Goal: Task Accomplishment & Management: Manage account settings

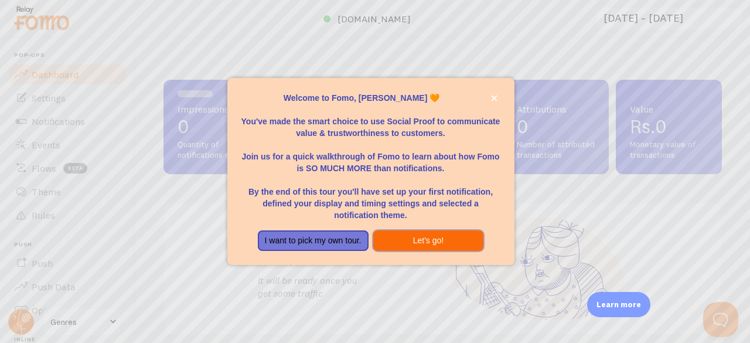
click at [407, 238] on button "Let's go!" at bounding box center [428, 240] width 111 height 21
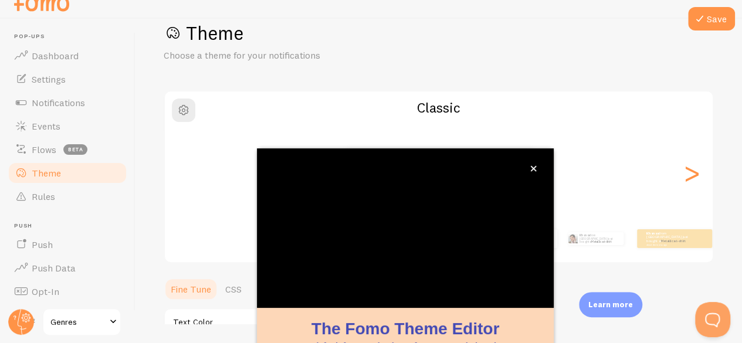
scroll to position [26, 0]
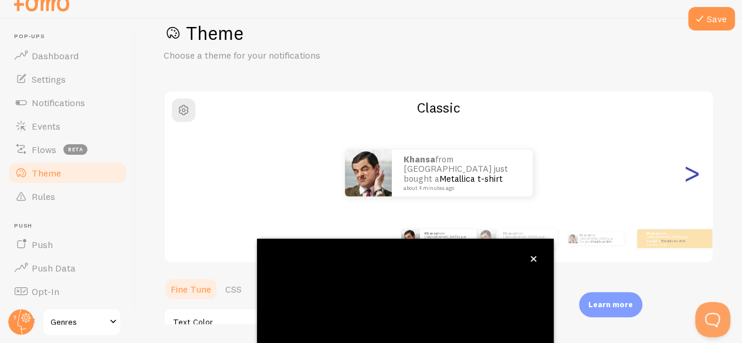
click at [684, 185] on div ">" at bounding box center [691, 173] width 14 height 84
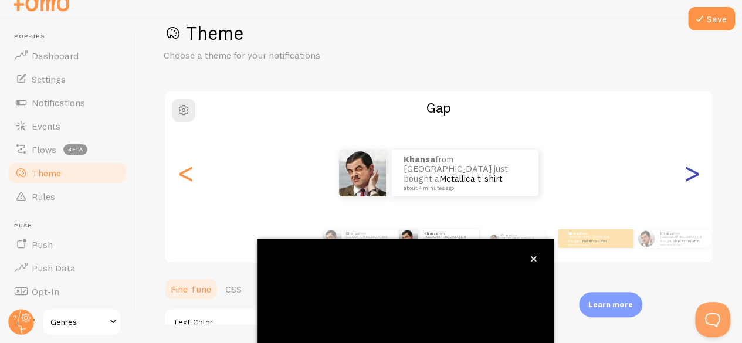
click at [684, 178] on div ">" at bounding box center [691, 173] width 14 height 84
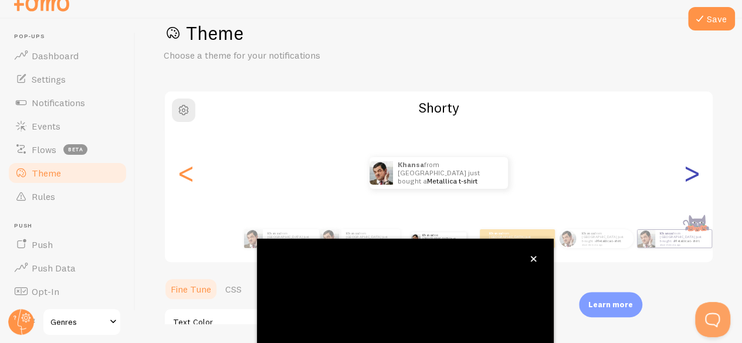
click at [684, 178] on div ">" at bounding box center [691, 173] width 14 height 84
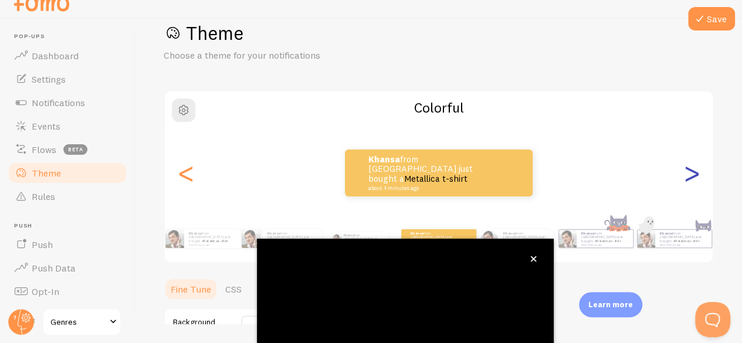
click at [684, 178] on div ">" at bounding box center [691, 173] width 14 height 84
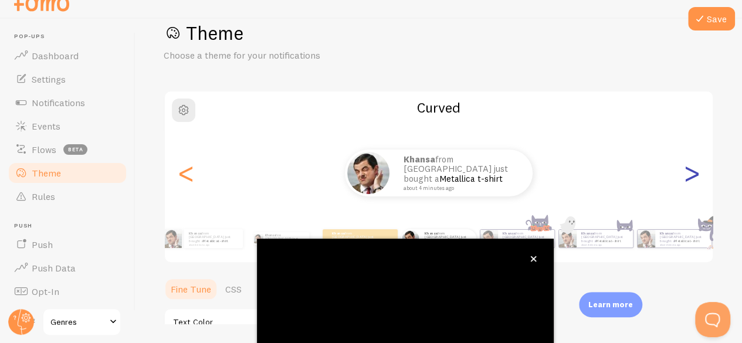
click at [684, 178] on div ">" at bounding box center [691, 173] width 14 height 84
type input "0"
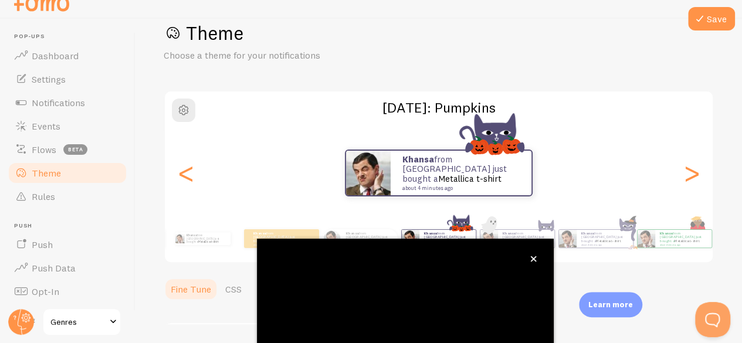
click at [196, 183] on div "Khansa from [GEOGRAPHIC_DATA] just bought a Metallica t-shirt about 4 minutes a…" at bounding box center [439, 172] width 548 height 47
click at [188, 176] on div "<" at bounding box center [186, 173] width 14 height 84
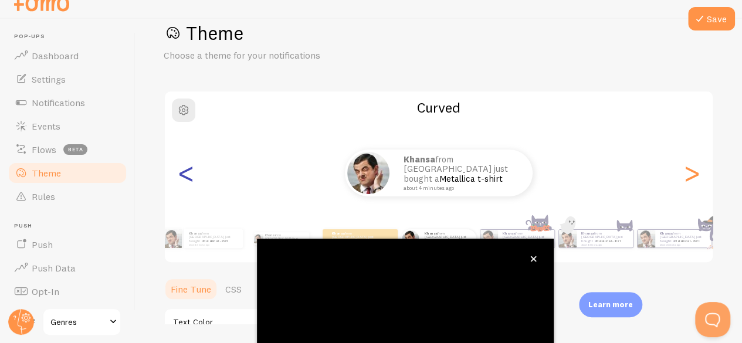
click at [189, 174] on div "<" at bounding box center [186, 173] width 14 height 84
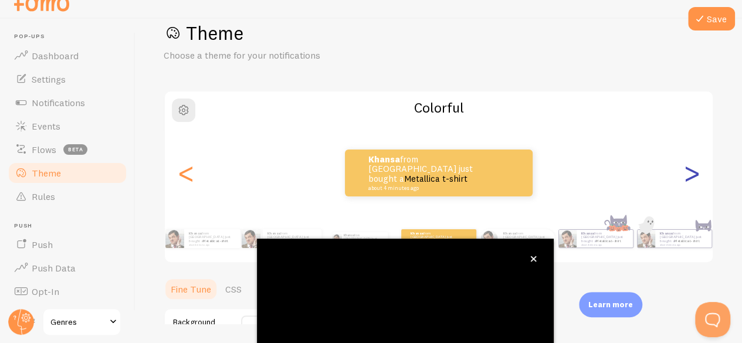
click at [684, 174] on div ">" at bounding box center [691, 173] width 14 height 84
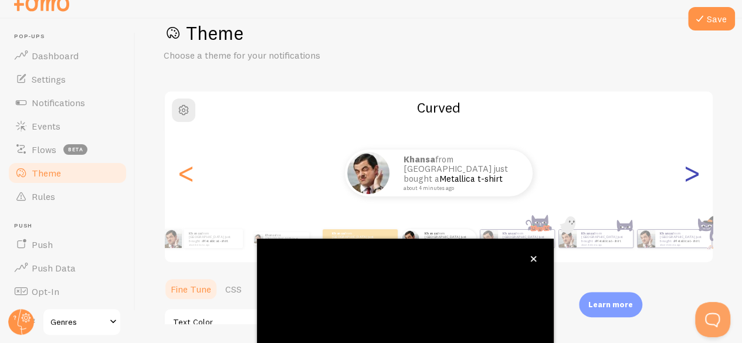
click at [684, 174] on div ">" at bounding box center [691, 173] width 14 height 84
type input "0"
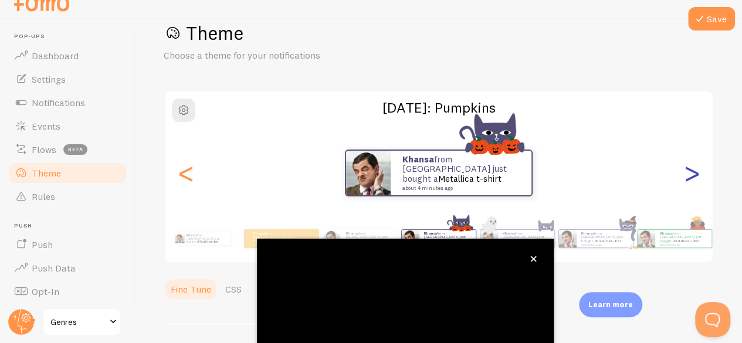
click at [684, 174] on div ">" at bounding box center [691, 173] width 14 height 84
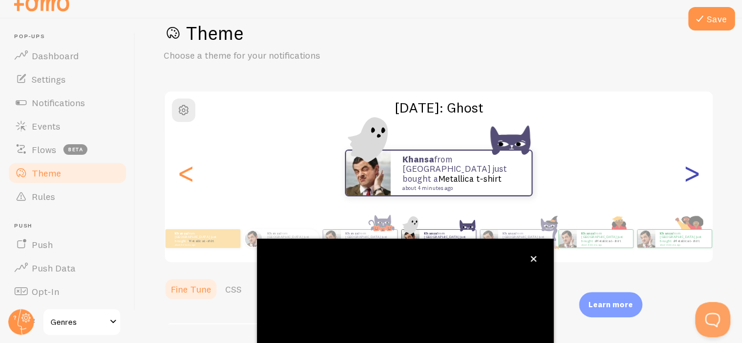
click at [684, 174] on div ">" at bounding box center [691, 173] width 14 height 84
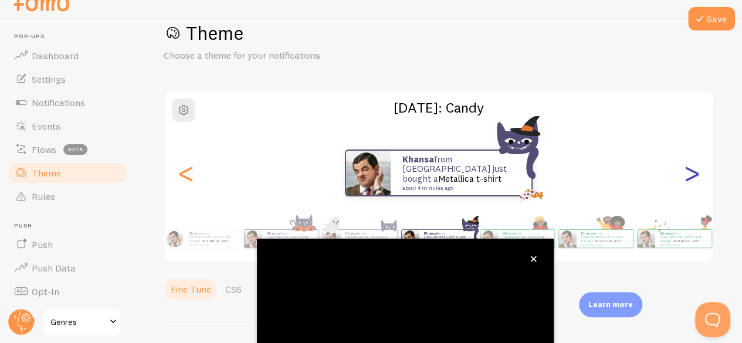
click at [684, 174] on div ">" at bounding box center [691, 173] width 14 height 84
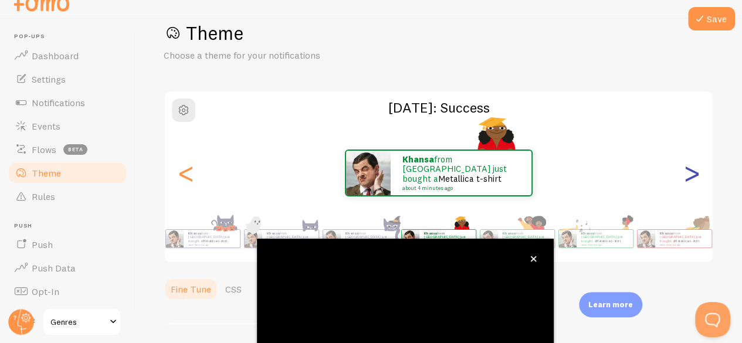
click at [684, 174] on div ">" at bounding box center [691, 173] width 14 height 84
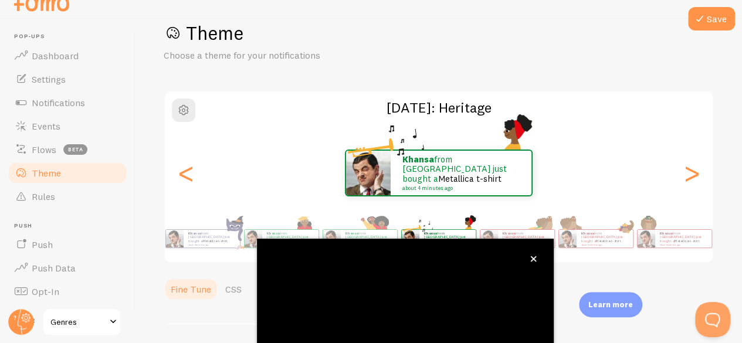
click at [603, 80] on div "Theme Choose a theme for your notifications Black History Month: Heritage Khans…" at bounding box center [439, 278] width 550 height 515
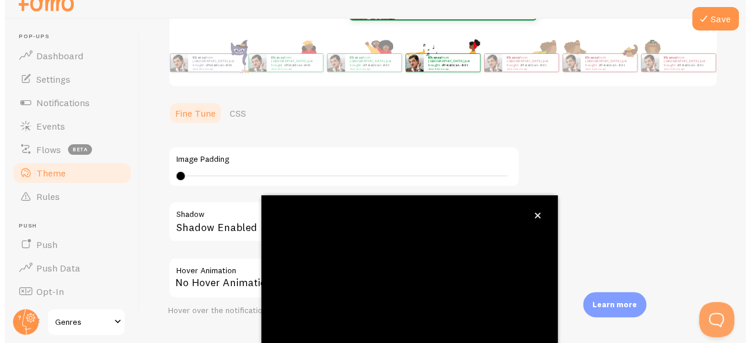
scroll to position [0, 0]
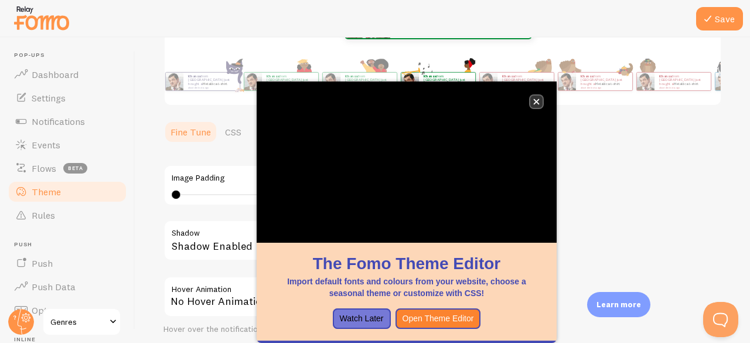
click at [536, 99] on icon "close," at bounding box center [536, 101] width 6 height 6
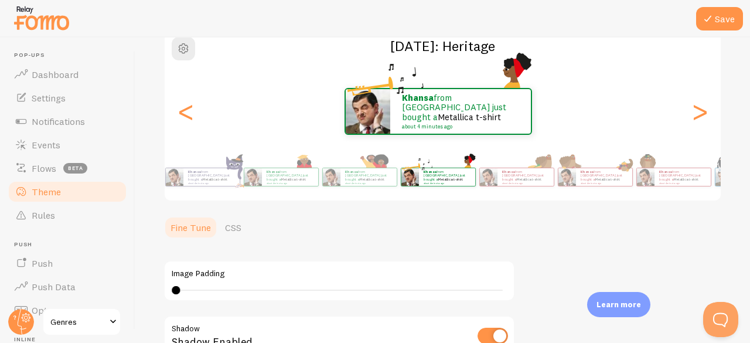
scroll to position [26, 0]
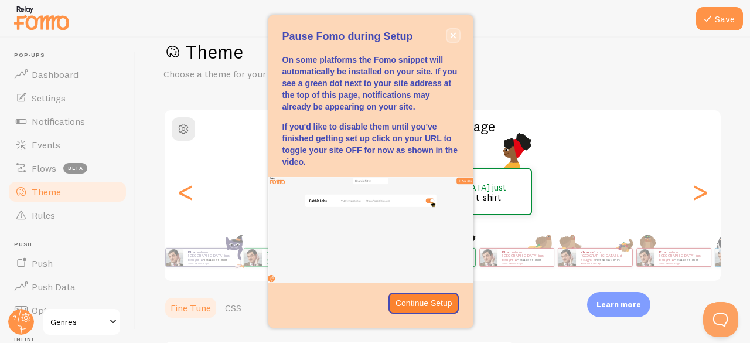
click at [456, 32] on button "close," at bounding box center [453, 35] width 12 height 12
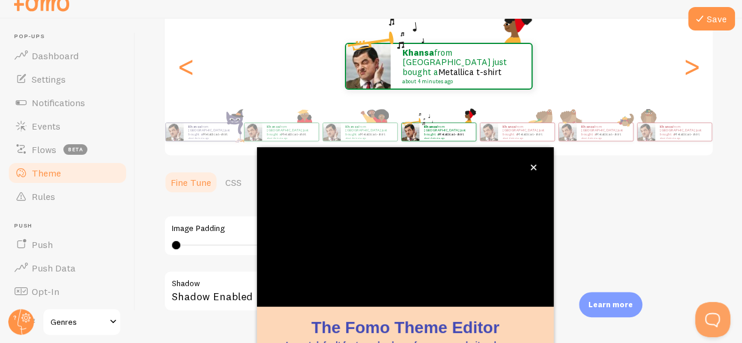
scroll to position [143, 0]
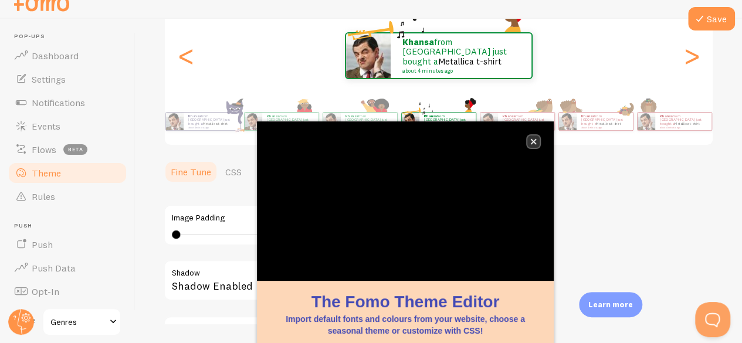
click at [533, 137] on button "close," at bounding box center [533, 141] width 12 height 12
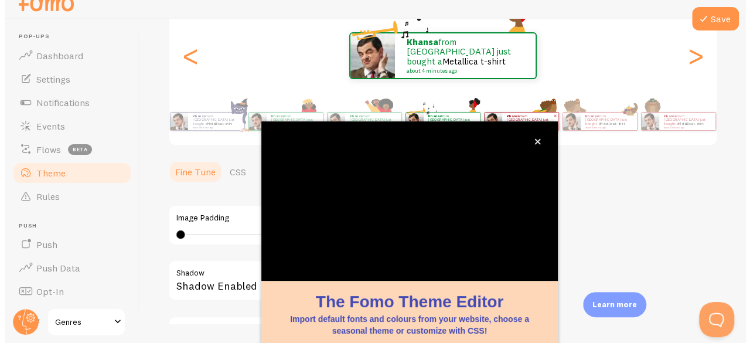
scroll to position [0, 0]
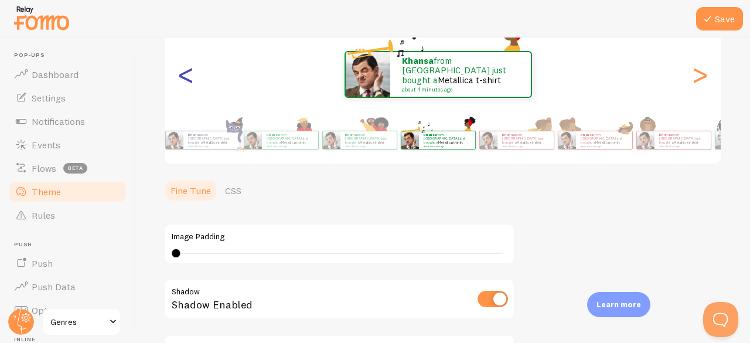
click at [193, 78] on div "<" at bounding box center [186, 74] width 14 height 84
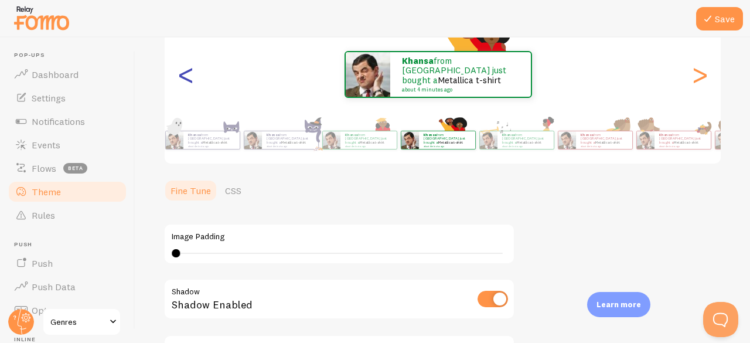
click at [193, 78] on div "<" at bounding box center [186, 74] width 14 height 84
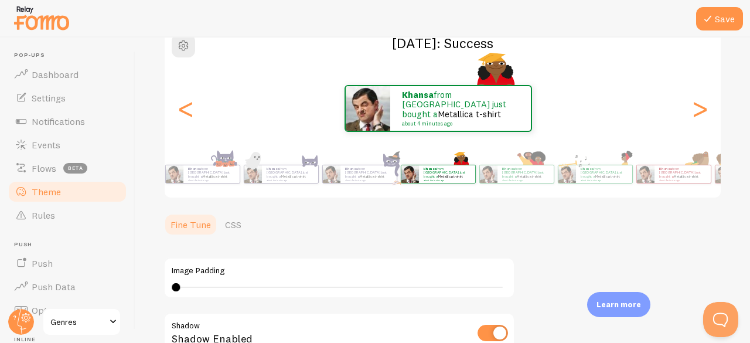
scroll to position [84, 0]
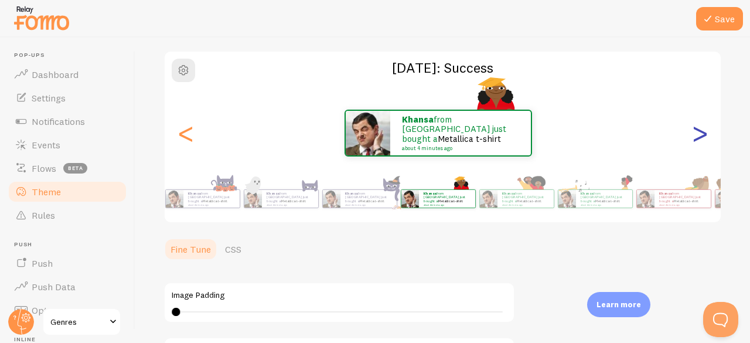
click at [698, 141] on div ">" at bounding box center [700, 133] width 14 height 84
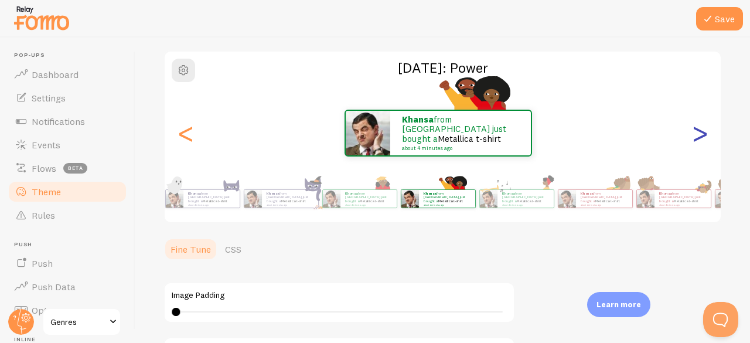
click at [693, 134] on div ">" at bounding box center [700, 133] width 14 height 84
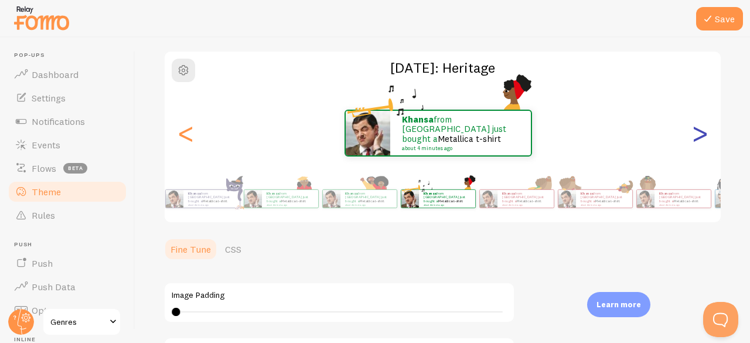
click at [693, 134] on div ">" at bounding box center [700, 133] width 14 height 84
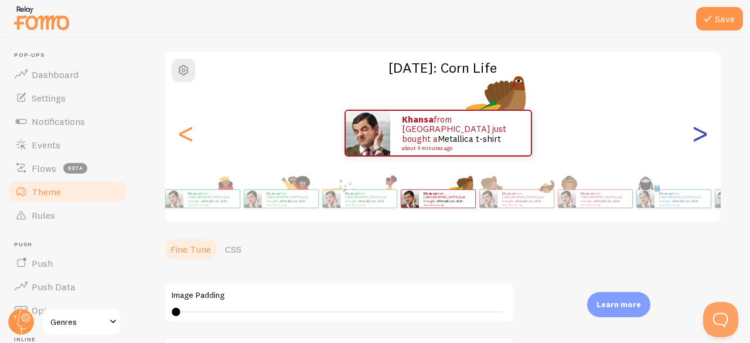
click at [693, 134] on div ">" at bounding box center [700, 133] width 14 height 84
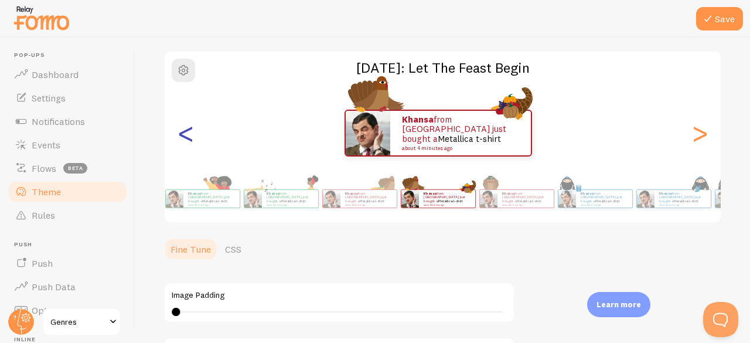
click at [192, 139] on div "<" at bounding box center [186, 133] width 14 height 84
click at [192, 138] on div "<" at bounding box center [186, 133] width 14 height 84
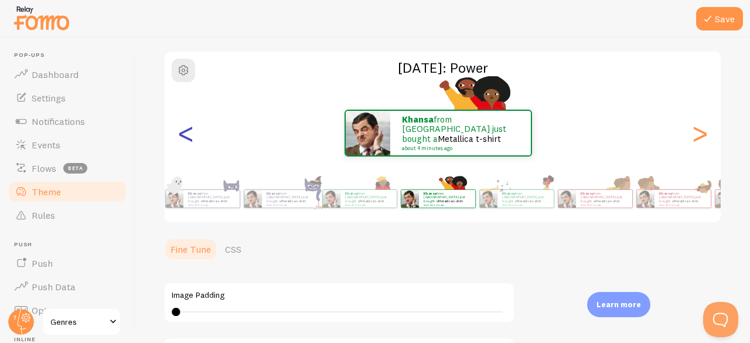
click at [192, 138] on div "<" at bounding box center [186, 133] width 14 height 84
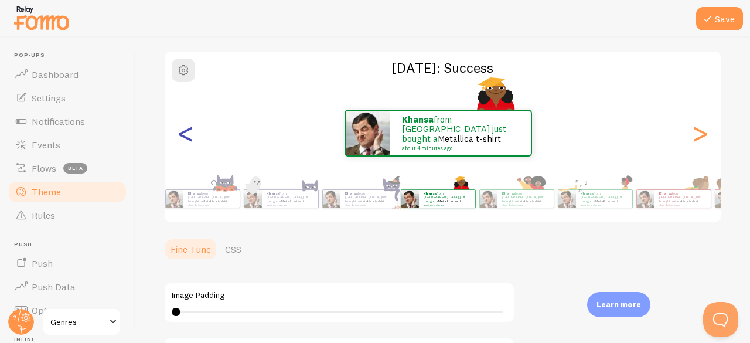
click at [192, 138] on div "<" at bounding box center [186, 133] width 14 height 84
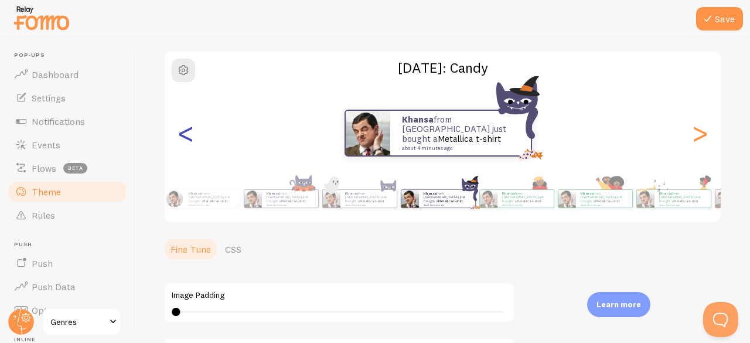
click at [191, 138] on div "<" at bounding box center [186, 133] width 14 height 84
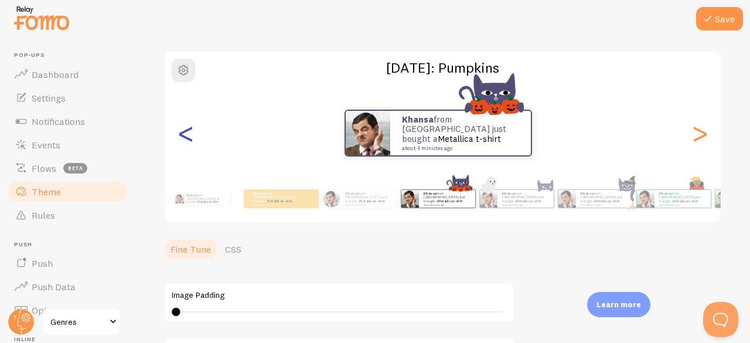
click at [191, 138] on div "<" at bounding box center [186, 133] width 14 height 84
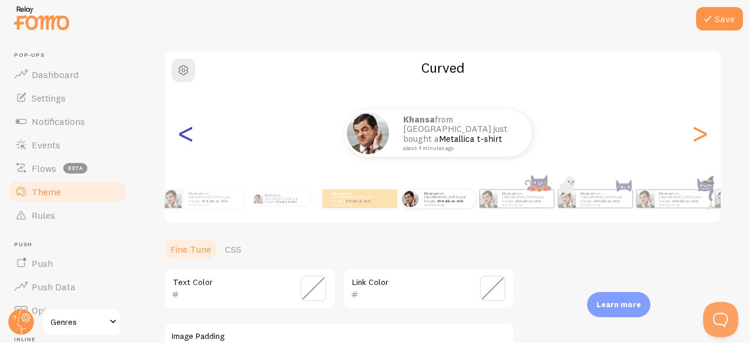
click at [191, 137] on div "<" at bounding box center [186, 133] width 14 height 84
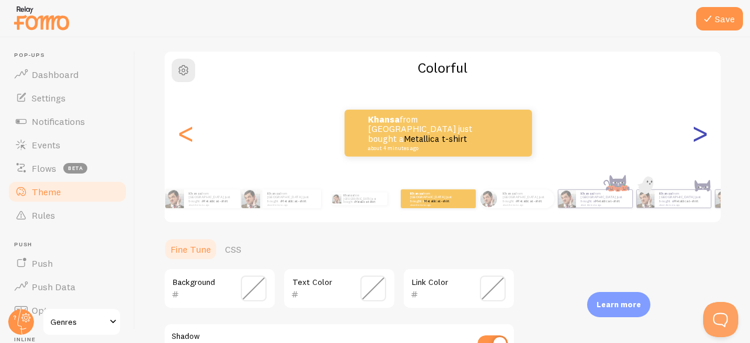
click at [694, 138] on div ">" at bounding box center [700, 133] width 14 height 84
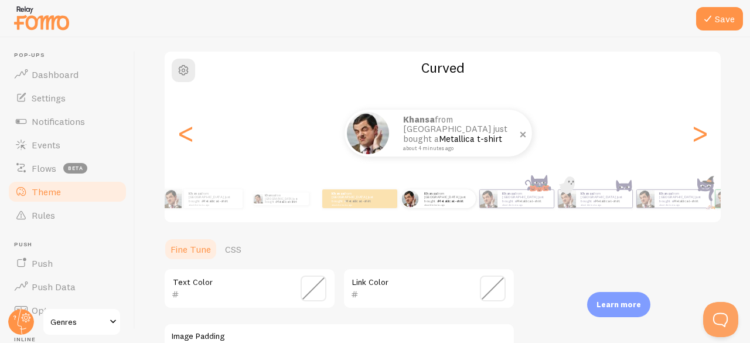
click at [472, 127] on p "Khansa from [GEOGRAPHIC_DATA] just bought a Metallica t-shirt about 4 minutes a…" at bounding box center [461, 133] width 117 height 36
click at [502, 133] on p "Khansa from [GEOGRAPHIC_DATA] just bought a Metallica t-shirt about 4 minutes a…" at bounding box center [461, 133] width 117 height 36
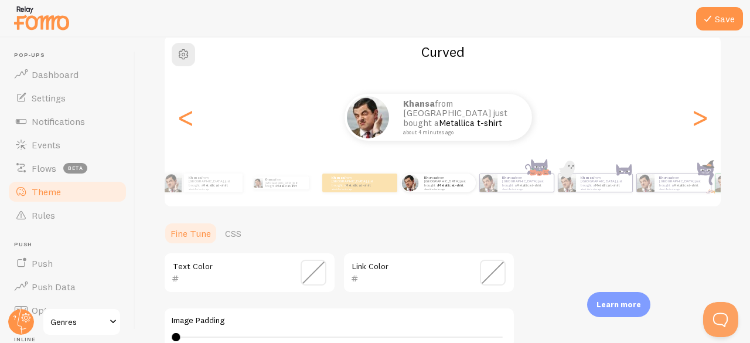
scroll to position [0, 0]
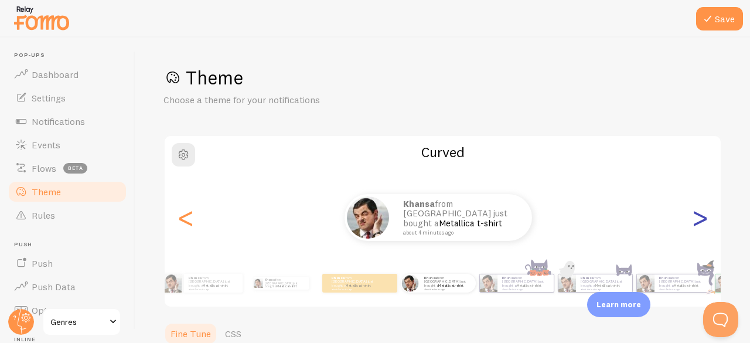
click at [693, 223] on div ">" at bounding box center [700, 217] width 14 height 84
type input "0"
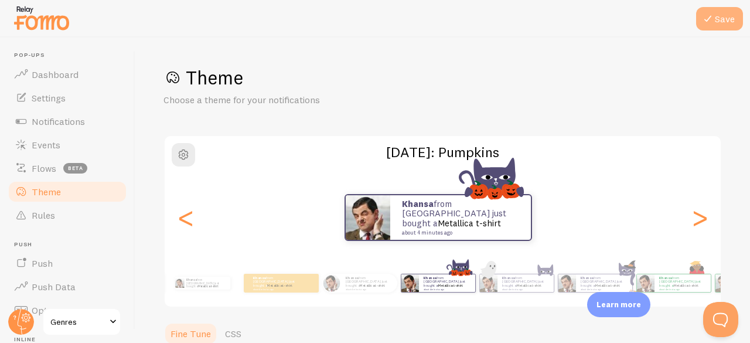
click at [721, 18] on button "Save" at bounding box center [719, 18] width 47 height 23
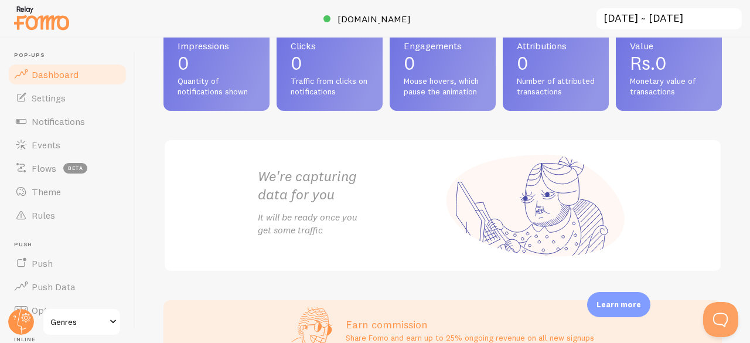
scroll to position [5, 0]
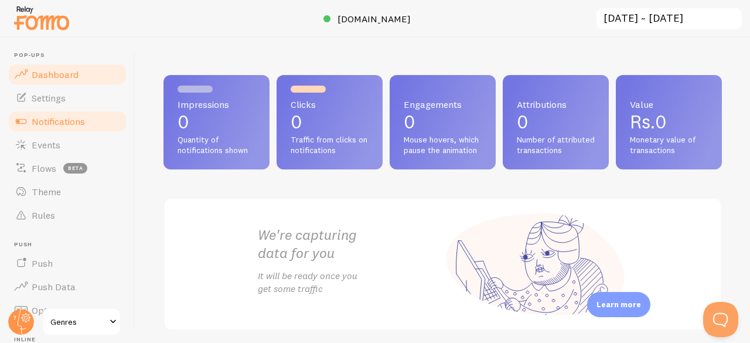
click at [56, 119] on span "Notifications" at bounding box center [58, 121] width 53 height 12
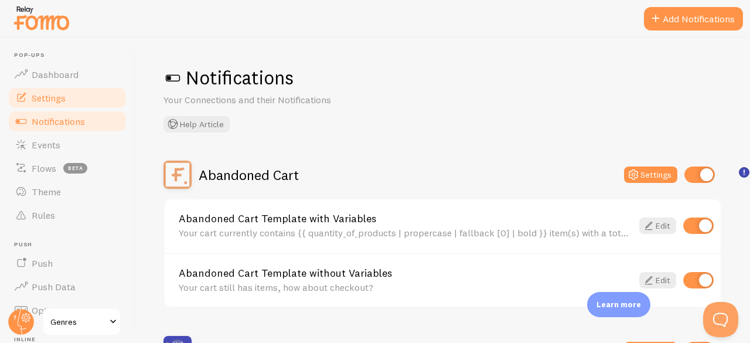
click at [57, 92] on span "Settings" at bounding box center [49, 98] width 34 height 12
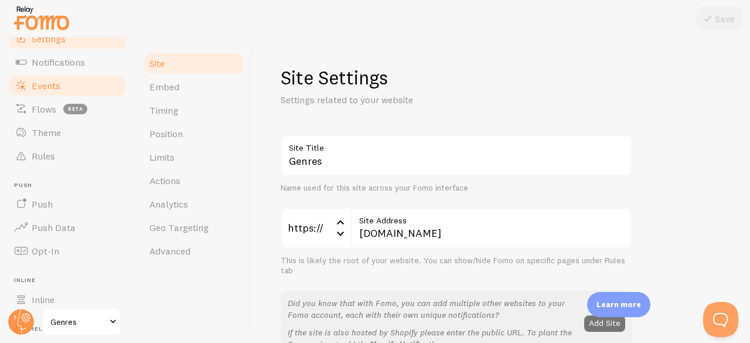
scroll to position [117, 0]
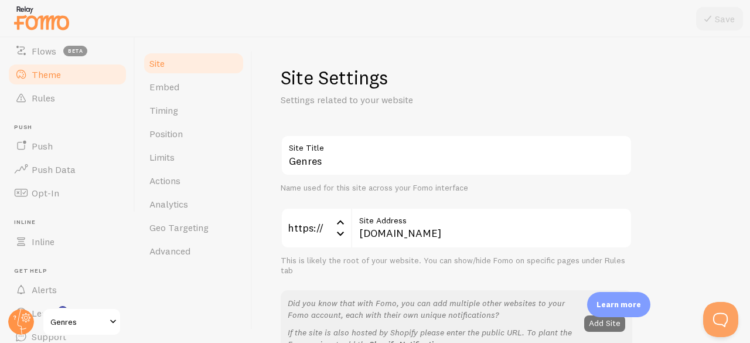
click at [57, 78] on span "Theme" at bounding box center [46, 75] width 29 height 12
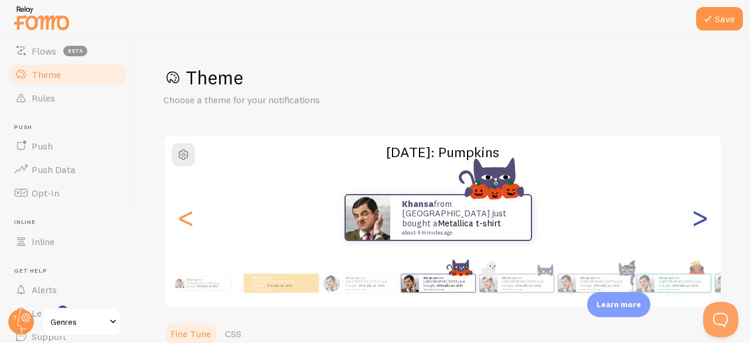
click at [693, 220] on div ">" at bounding box center [700, 217] width 14 height 84
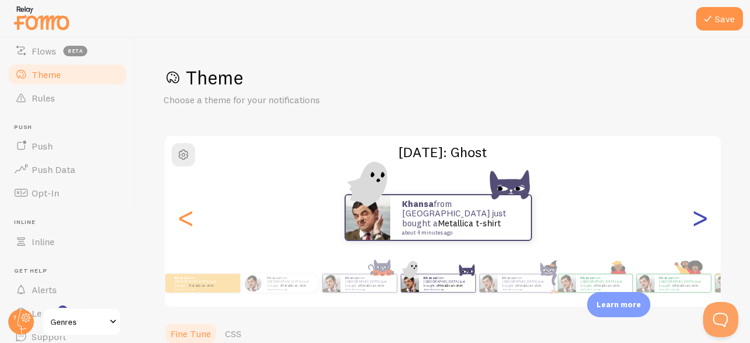
click at [693, 220] on div ">" at bounding box center [700, 217] width 14 height 84
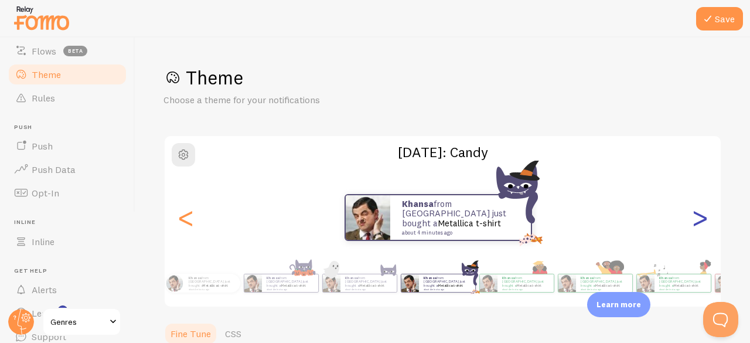
click at [693, 220] on div ">" at bounding box center [700, 217] width 14 height 84
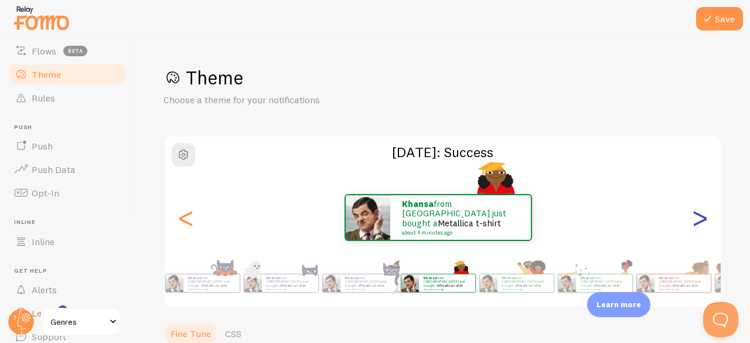
click at [693, 220] on div ">" at bounding box center [700, 217] width 14 height 84
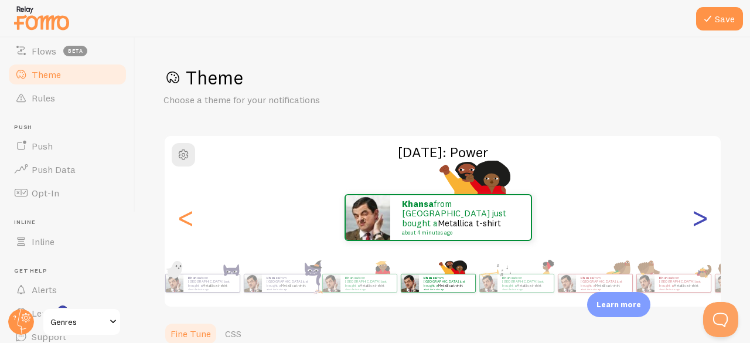
click at [693, 220] on div ">" at bounding box center [700, 217] width 14 height 84
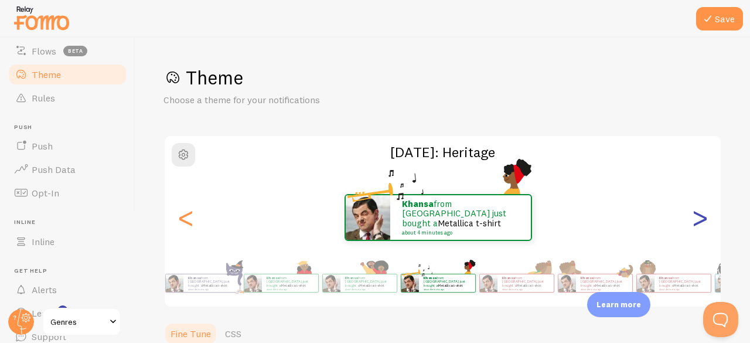
click at [693, 220] on div ">" at bounding box center [700, 217] width 14 height 84
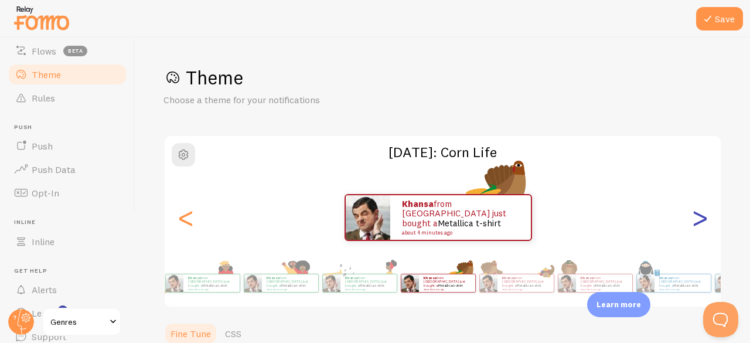
click at [693, 220] on div ">" at bounding box center [700, 217] width 14 height 84
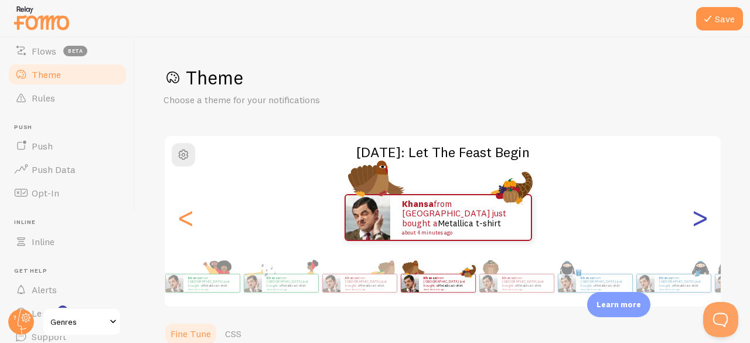
click at [693, 220] on div ">" at bounding box center [700, 217] width 14 height 84
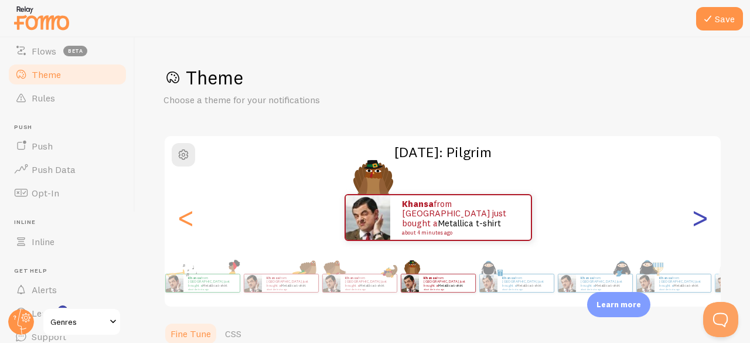
click at [693, 220] on div ">" at bounding box center [700, 217] width 14 height 84
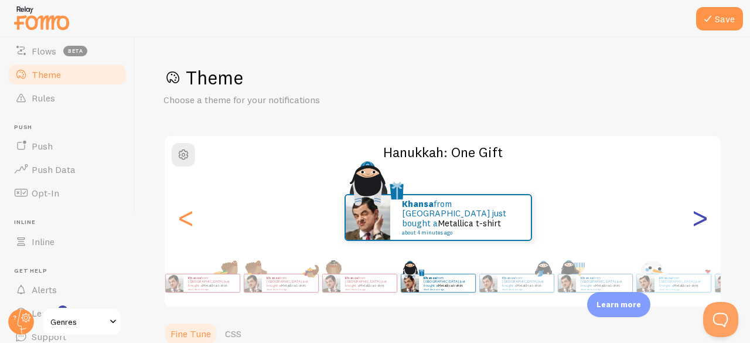
click at [693, 220] on div ">" at bounding box center [700, 217] width 14 height 84
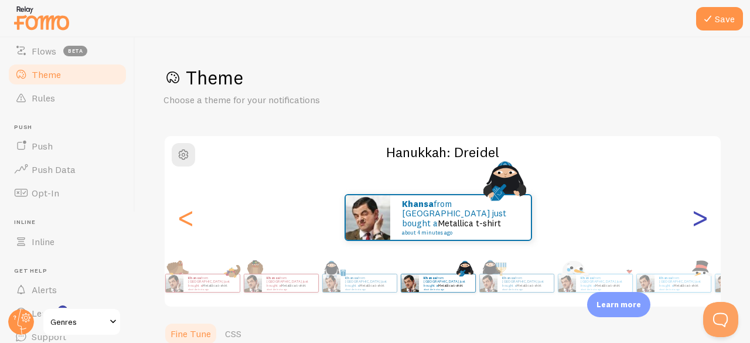
click at [693, 216] on div ">" at bounding box center [700, 217] width 14 height 84
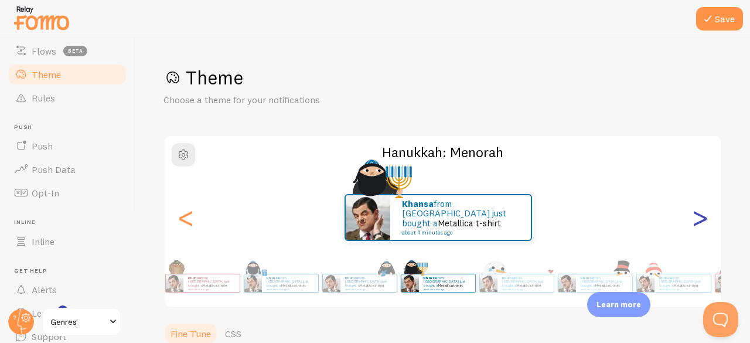
click at [693, 216] on div ">" at bounding box center [700, 217] width 14 height 84
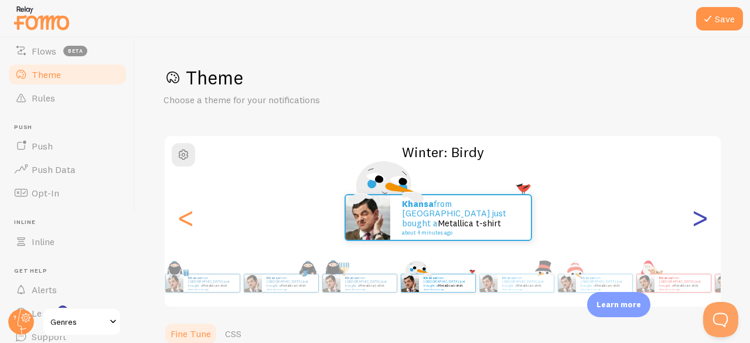
click at [693, 216] on div ">" at bounding box center [700, 217] width 14 height 84
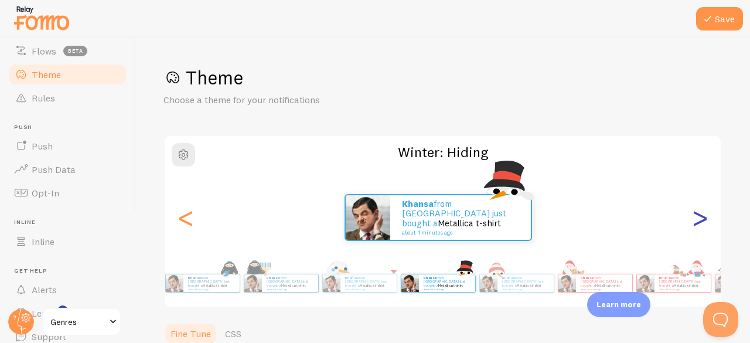
click at [693, 216] on div ">" at bounding box center [700, 217] width 14 height 84
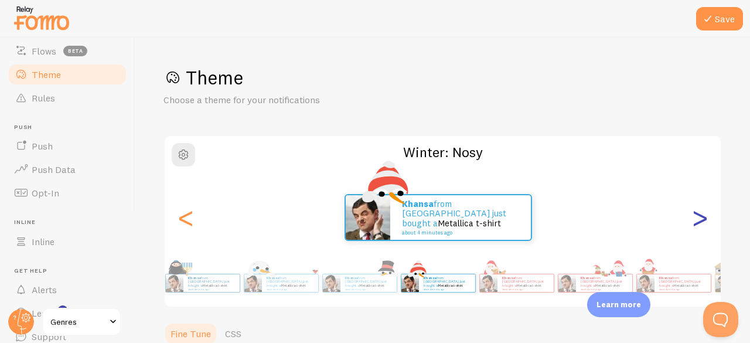
click at [693, 216] on div ">" at bounding box center [700, 217] width 14 height 84
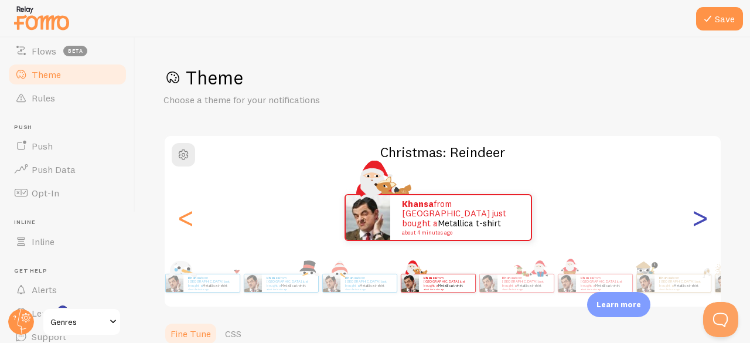
click at [693, 216] on div ">" at bounding box center [700, 217] width 14 height 84
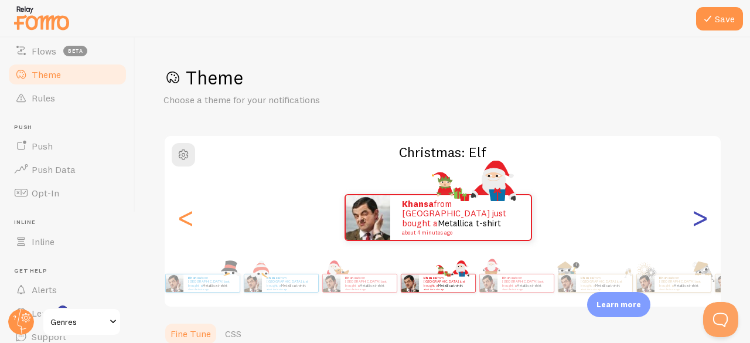
click at [693, 216] on div ">" at bounding box center [700, 217] width 14 height 84
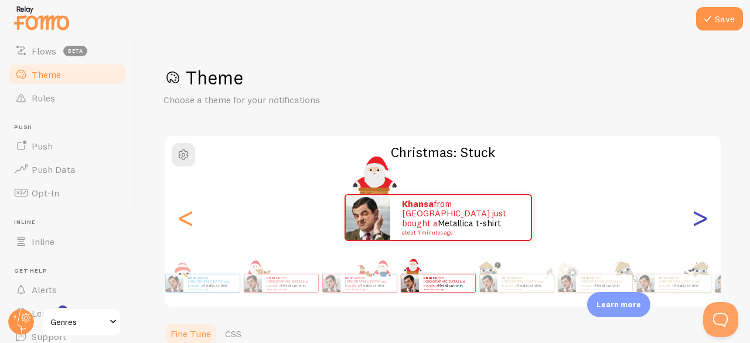
click at [693, 216] on div ">" at bounding box center [700, 217] width 14 height 84
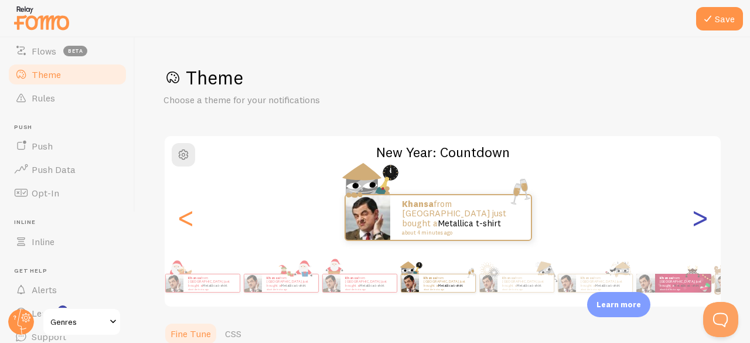
click at [693, 215] on div ">" at bounding box center [700, 217] width 14 height 84
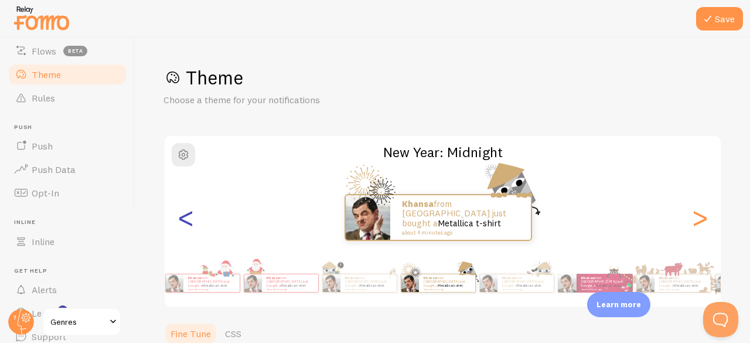
click at [183, 222] on div "<" at bounding box center [186, 217] width 14 height 84
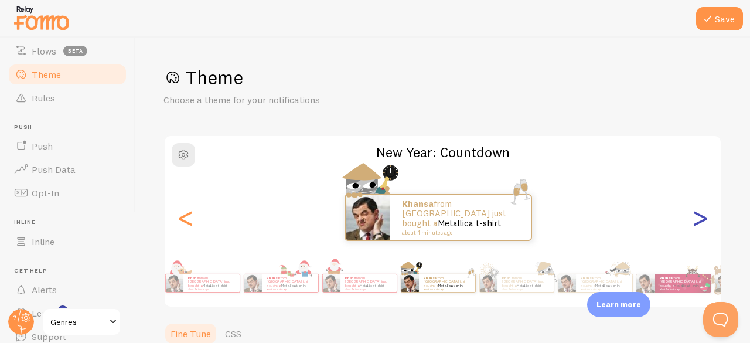
click at [693, 228] on div ">" at bounding box center [700, 217] width 14 height 84
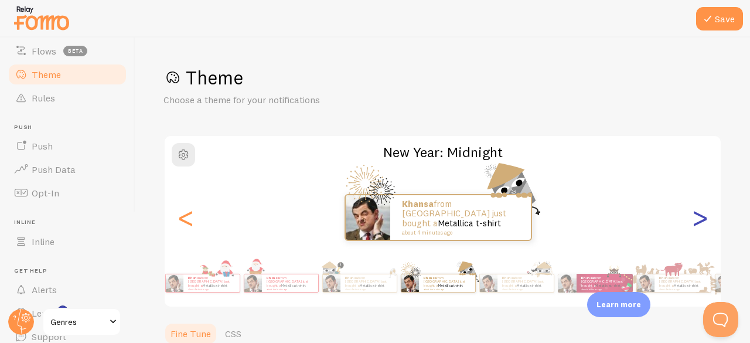
click at [693, 228] on div ">" at bounding box center [700, 217] width 14 height 84
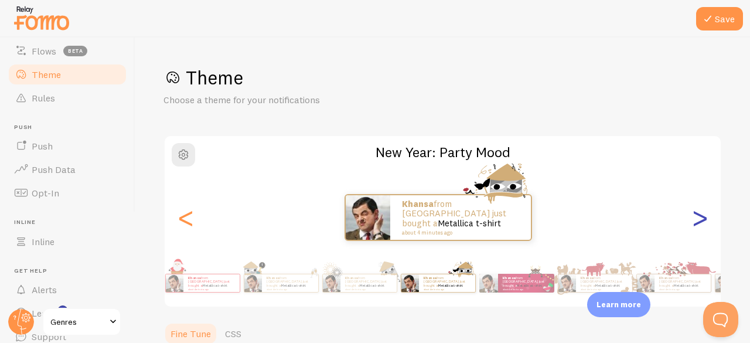
click at [693, 228] on div ">" at bounding box center [700, 217] width 14 height 84
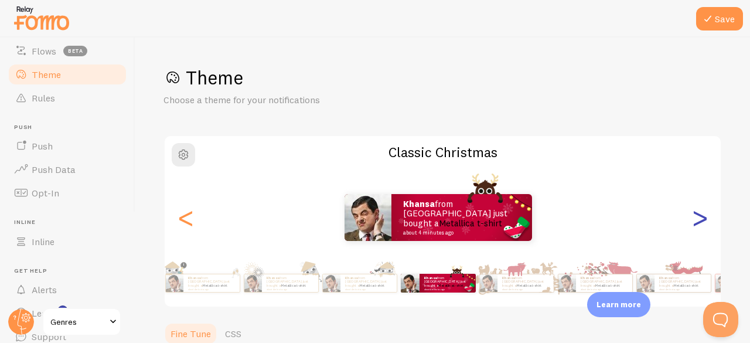
click at [693, 228] on div ">" at bounding box center [700, 217] width 14 height 84
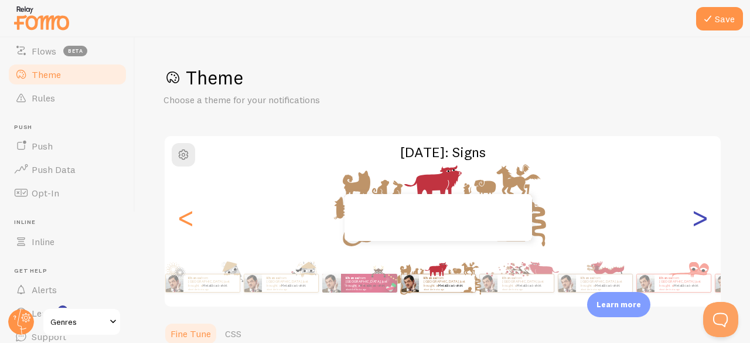
click at [693, 228] on div ">" at bounding box center [700, 217] width 14 height 84
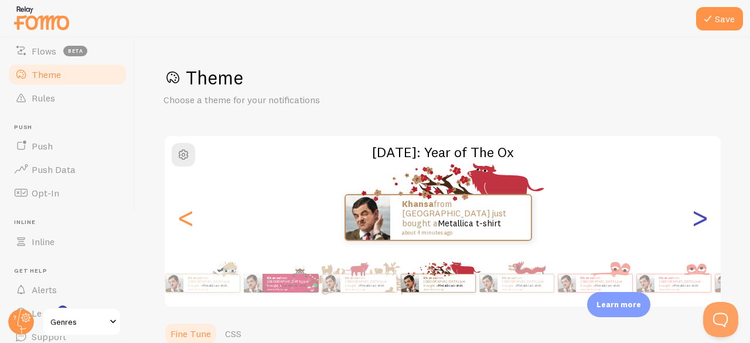
click at [693, 228] on div ">" at bounding box center [700, 217] width 14 height 84
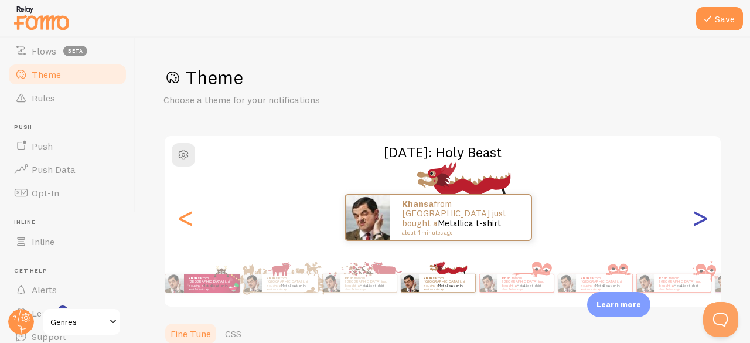
click at [693, 228] on div ">" at bounding box center [700, 217] width 14 height 84
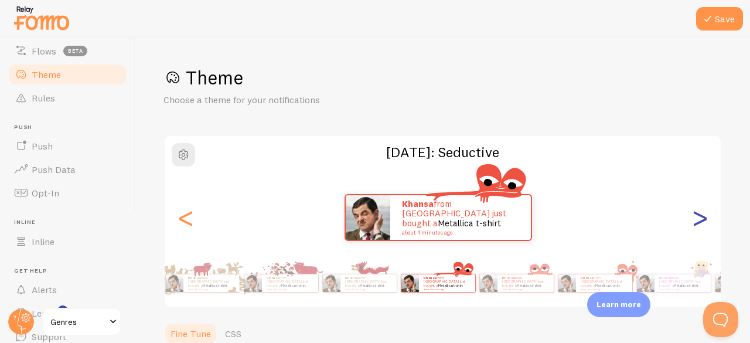
click at [693, 228] on div ">" at bounding box center [700, 217] width 14 height 84
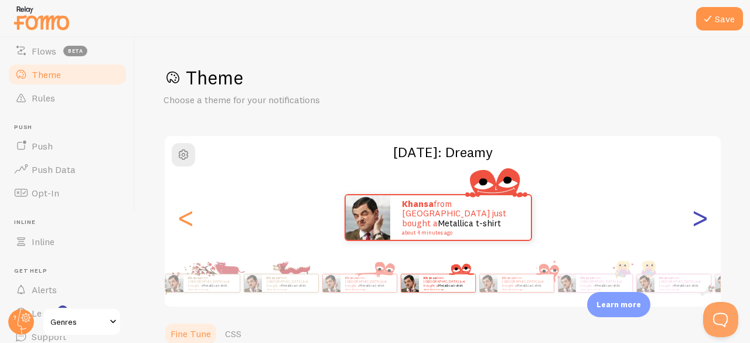
click at [693, 228] on div ">" at bounding box center [700, 217] width 14 height 84
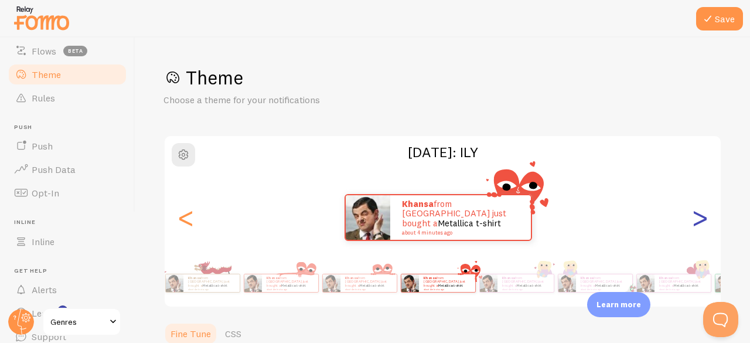
click at [693, 228] on div ">" at bounding box center [700, 217] width 14 height 84
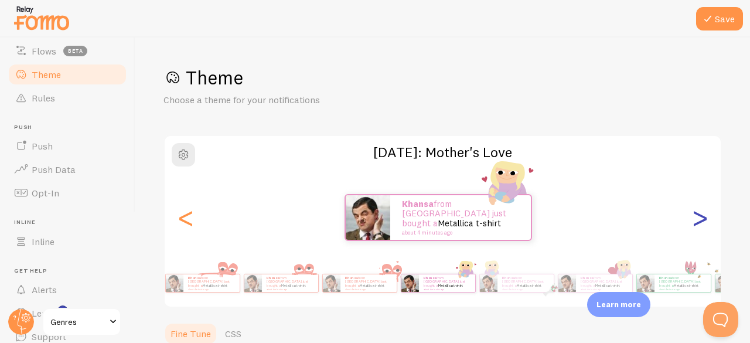
click at [693, 228] on div ">" at bounding box center [700, 217] width 14 height 84
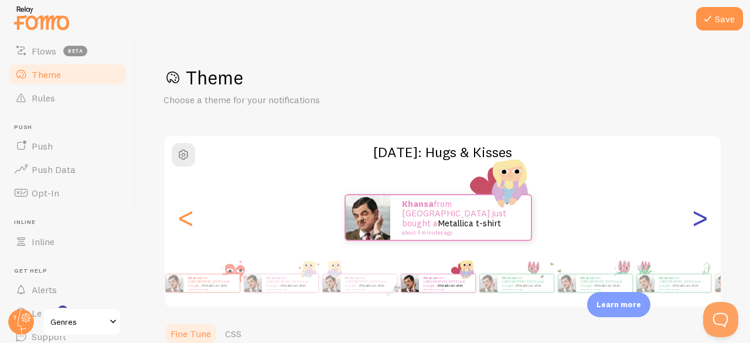
click at [693, 228] on div ">" at bounding box center [700, 217] width 14 height 84
click at [693, 227] on div ">" at bounding box center [700, 217] width 14 height 84
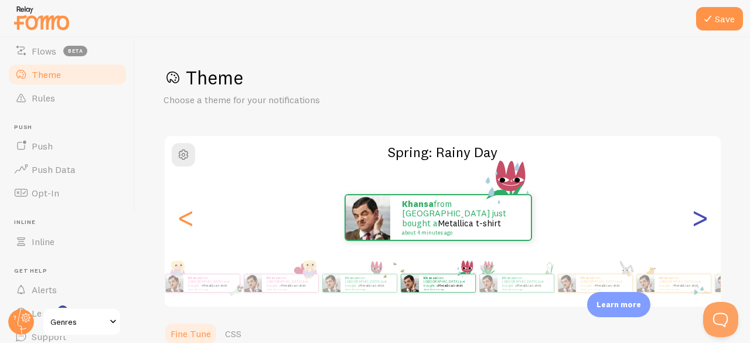
click at [693, 227] on div ">" at bounding box center [700, 217] width 14 height 84
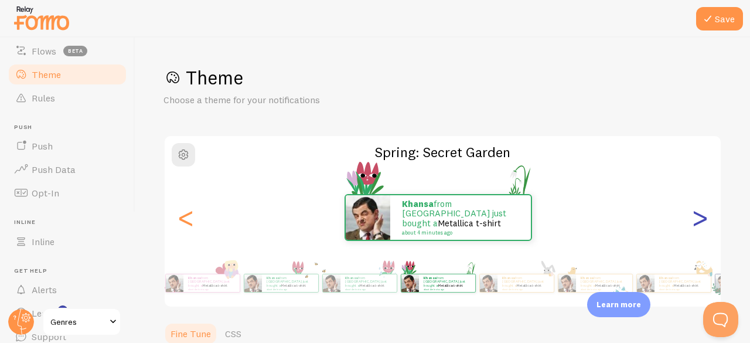
click at [693, 227] on div ">" at bounding box center [700, 217] width 14 height 84
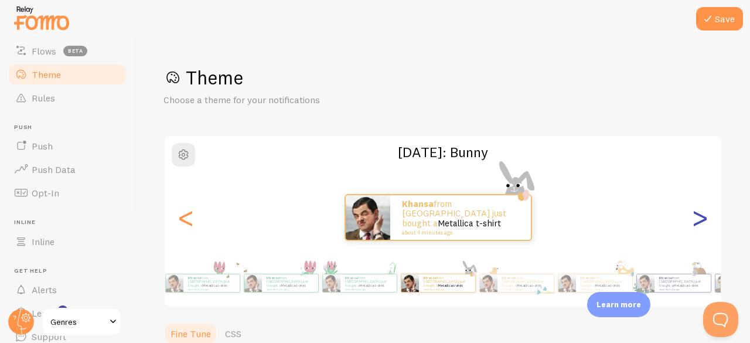
click at [693, 227] on div ">" at bounding box center [700, 217] width 14 height 84
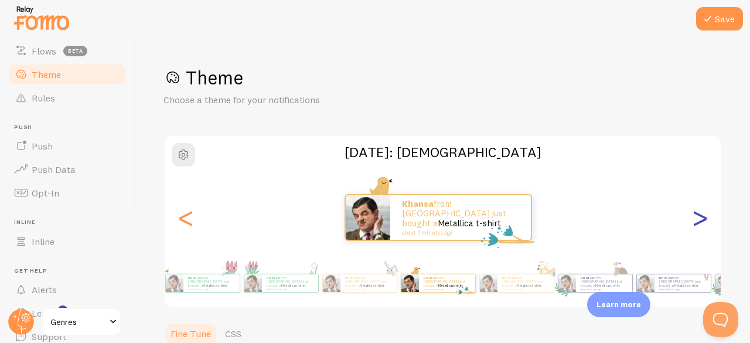
click at [693, 227] on div ">" at bounding box center [700, 217] width 14 height 84
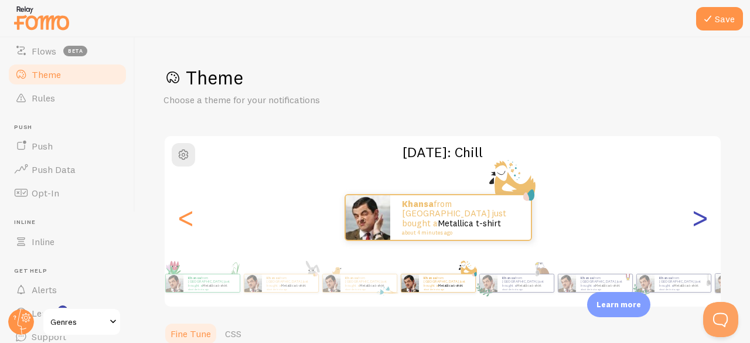
click at [693, 227] on div ">" at bounding box center [700, 217] width 14 height 84
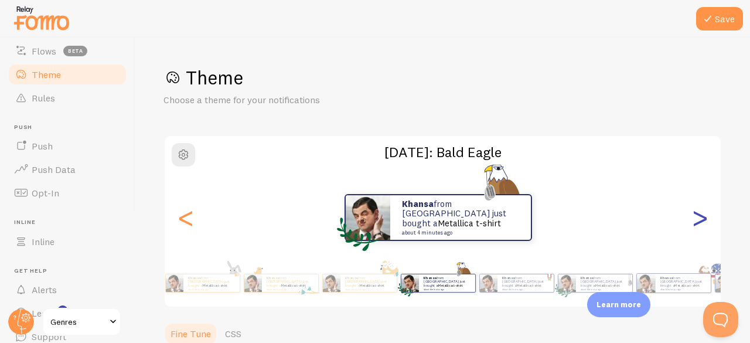
click at [693, 227] on div ">" at bounding box center [700, 217] width 14 height 84
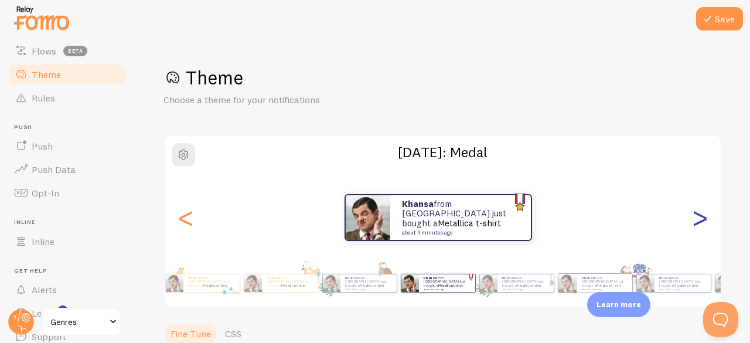
click at [693, 227] on div ">" at bounding box center [700, 217] width 14 height 84
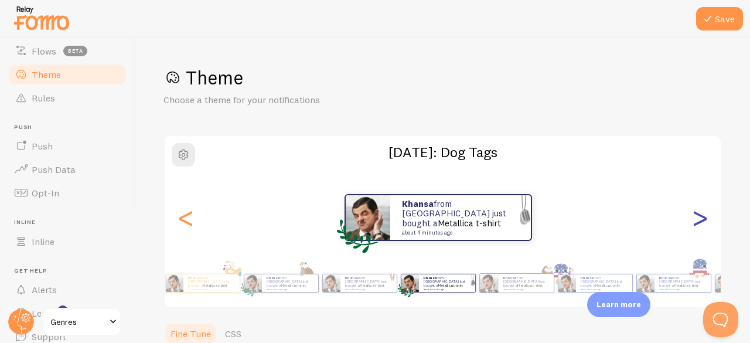
click at [693, 227] on div ">" at bounding box center [700, 217] width 14 height 84
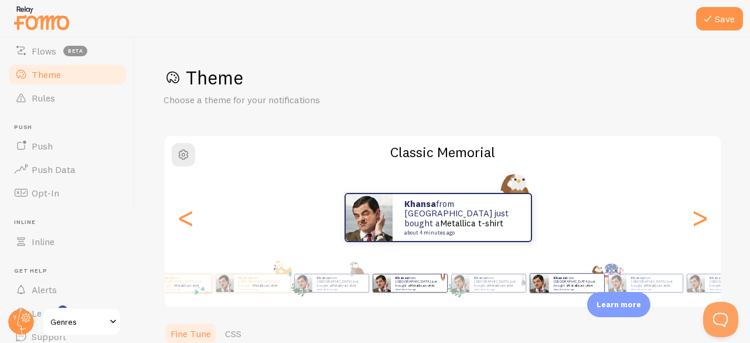
click at [750, 249] on div "Save Theme Choose a theme for your notifications Classic Memorial Khansa from […" at bounding box center [442, 190] width 615 height 305
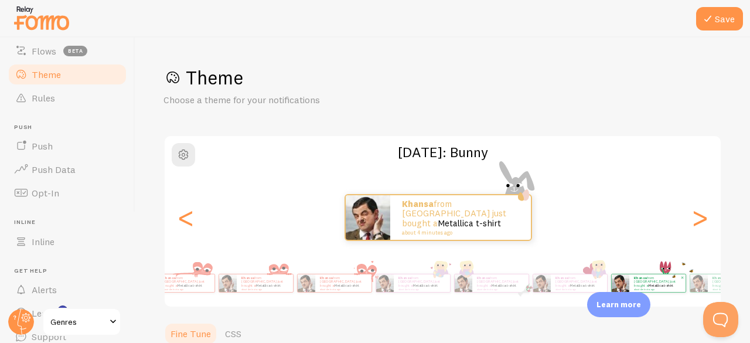
click at [741, 255] on div "Save Theme Choose a theme for your notifications [DATE]: [PERSON_NAME] from [GE…" at bounding box center [442, 190] width 615 height 305
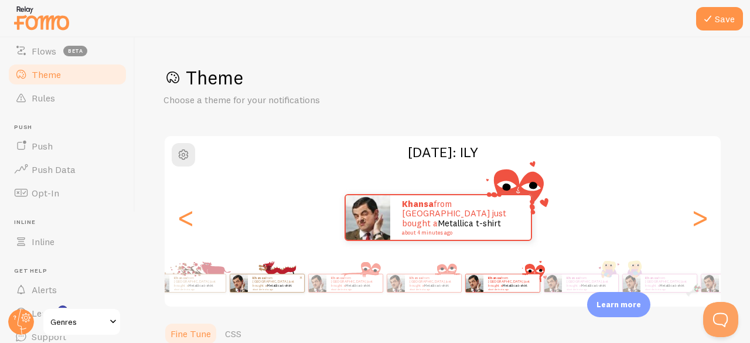
click at [603, 248] on div "[DATE]: [PERSON_NAME] from [GEOGRAPHIC_DATA] just bought a Metallica t-shirt ab…" at bounding box center [443, 221] width 559 height 173
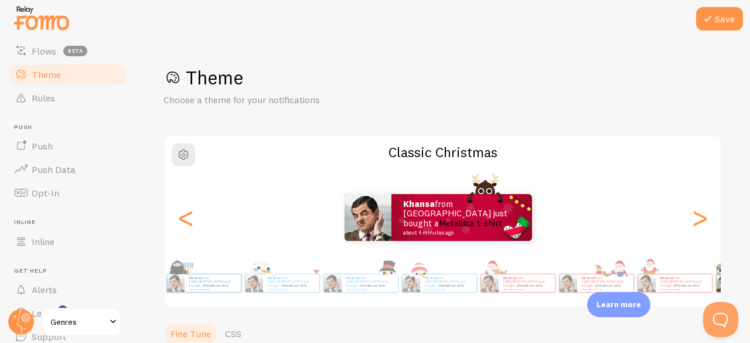
click at [750, 260] on div "Save Theme Choose a theme for your notifications Classic Christmas Khansa from …" at bounding box center [442, 190] width 615 height 305
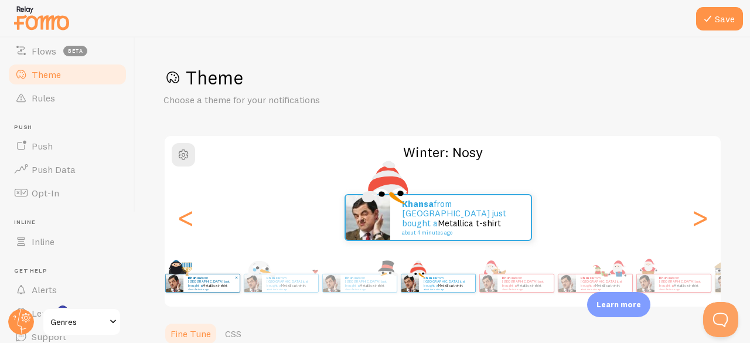
click at [750, 257] on div "Save Theme Choose a theme for your notifications Winter: Nosy Khansa from [GEOG…" at bounding box center [442, 190] width 615 height 305
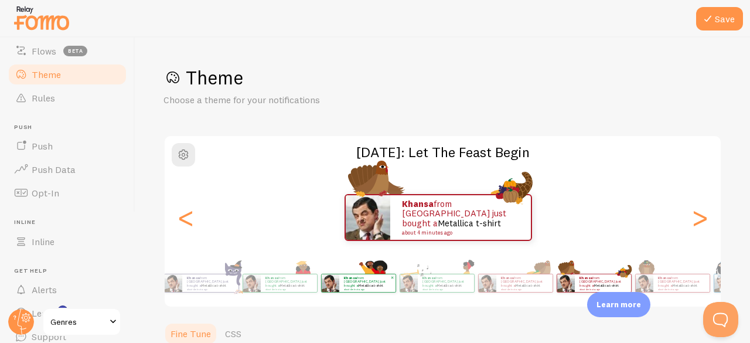
click at [750, 249] on div "Save Theme Choose a theme for your notifications [DATE]: Let The Feast Begin Kh…" at bounding box center [442, 190] width 615 height 305
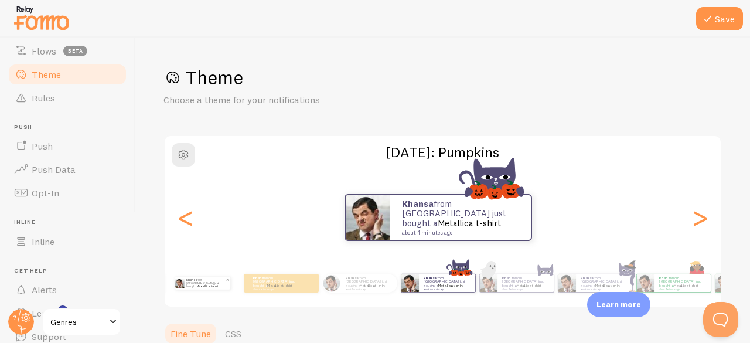
click at [218, 284] on p "Khansa from [GEOGRAPHIC_DATA] just bought a Metallica t-shirt about 4 minutes a…" at bounding box center [205, 283] width 39 height 13
click at [219, 290] on div "Khansa from [GEOGRAPHIC_DATA] just bought a Metallica t-shirt about 4 minutes a…" at bounding box center [202, 283] width 69 height 33
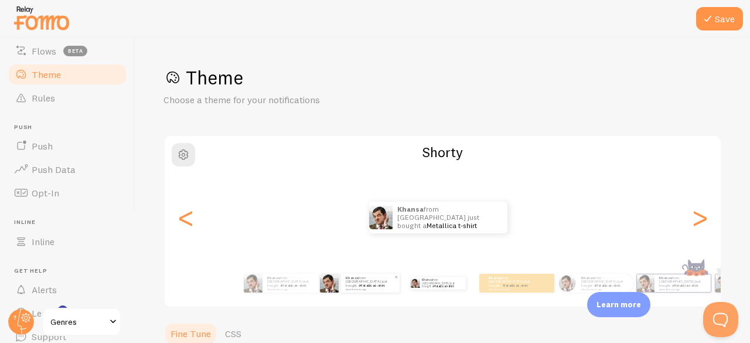
click at [362, 288] on small "about 4 minutes ago" at bounding box center [370, 289] width 48 height 2
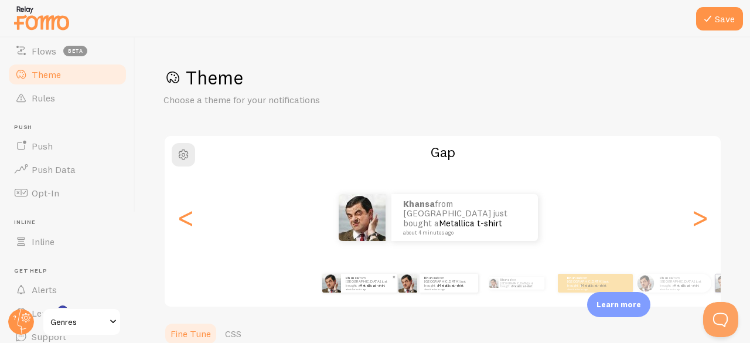
click at [346, 278] on strong "Khansa" at bounding box center [352, 278] width 13 height 5
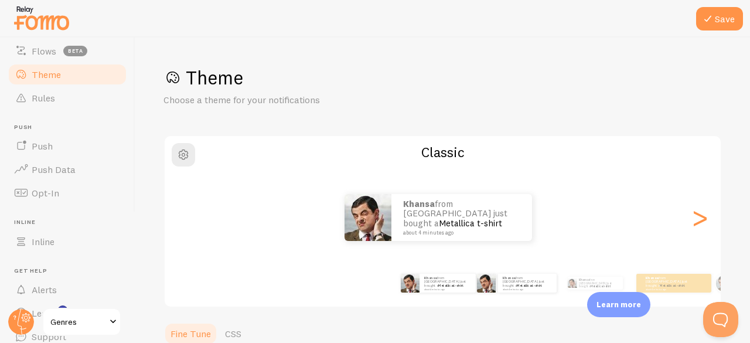
click at [516, 294] on div "Khansa from [GEOGRAPHIC_DATA] just bought a Metallica t-shirt about 4 minutes a…" at bounding box center [516, 283] width 69 height 33
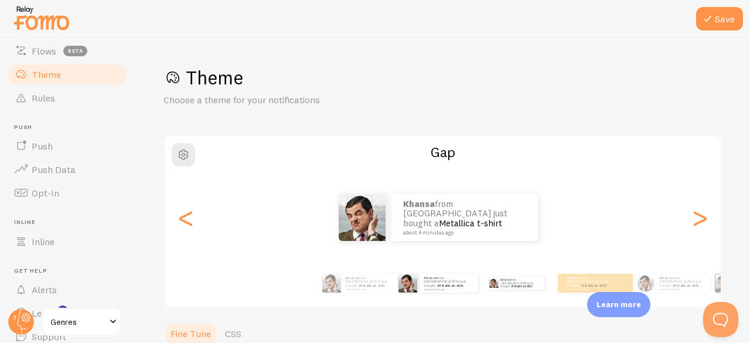
click at [506, 289] on div "Khansa from [GEOGRAPHIC_DATA] just bought a Metallica t-shirt about 4 minutes a…" at bounding box center [516, 283] width 69 height 33
click at [505, 288] on div "Khansa from [GEOGRAPHIC_DATA] just bought a Metallica t-shirt about 4 minutes a…" at bounding box center [516, 283] width 69 height 33
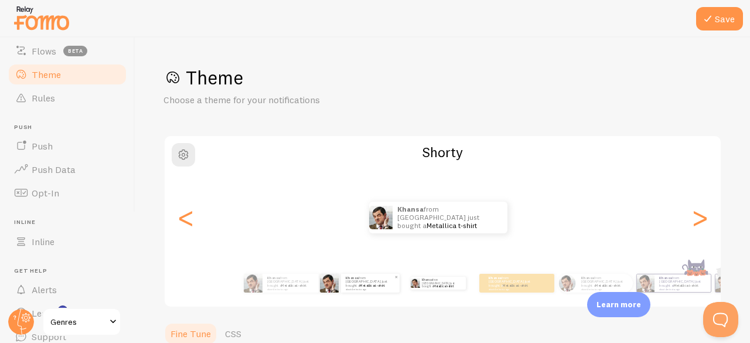
click at [351, 278] on strong "Khansa" at bounding box center [352, 278] width 13 height 5
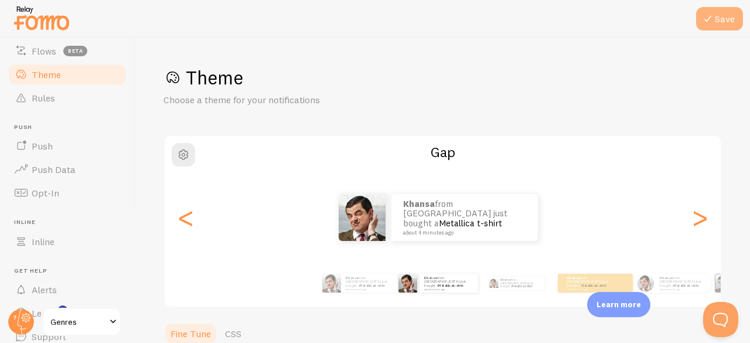
click at [728, 16] on button "Save" at bounding box center [719, 18] width 47 height 23
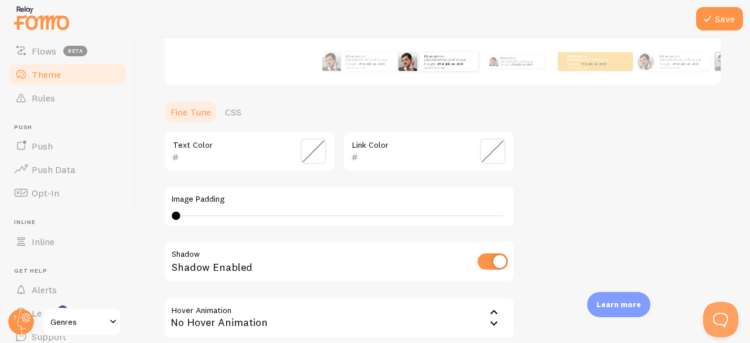
scroll to position [217, 0]
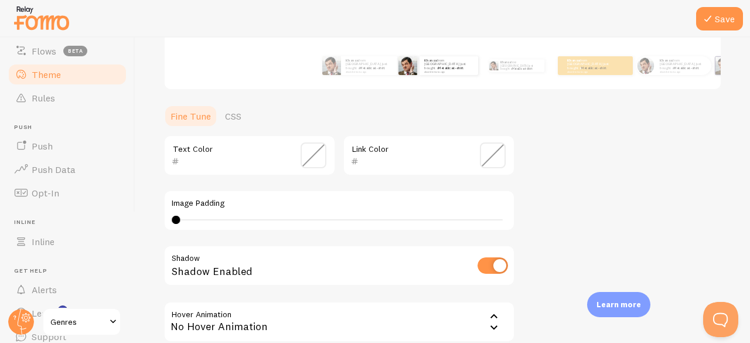
click at [210, 205] on label "Image Padding" at bounding box center [339, 203] width 335 height 11
drag, startPoint x: 170, startPoint y: 219, endPoint x: 438, endPoint y: 250, distance: 269.7
click at [438, 250] on div "Text Color Link Color Image Padding 0 0 - undefined Shadow Shadow Enabled Hover…" at bounding box center [340, 247] width 352 height 225
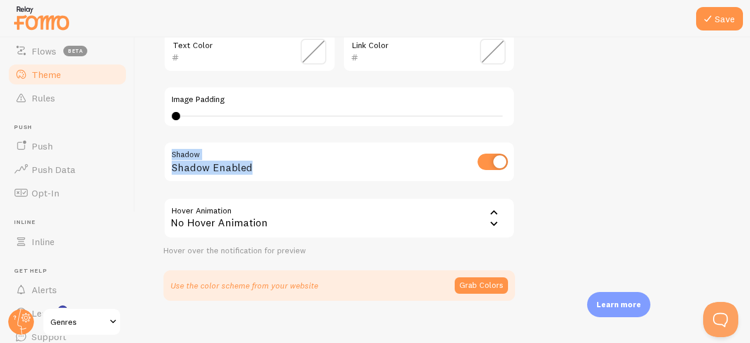
scroll to position [335, 0]
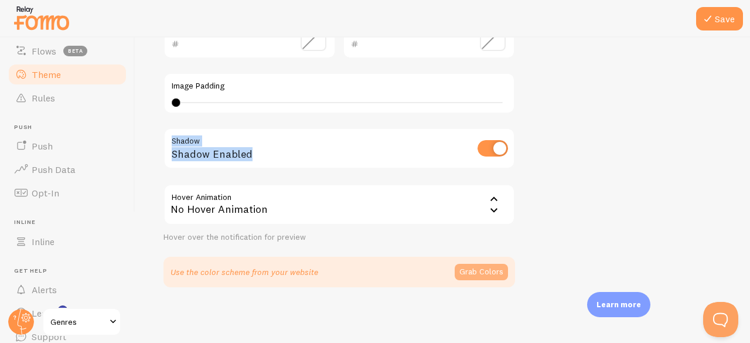
click at [468, 272] on button "Grab Colors" at bounding box center [481, 272] width 53 height 16
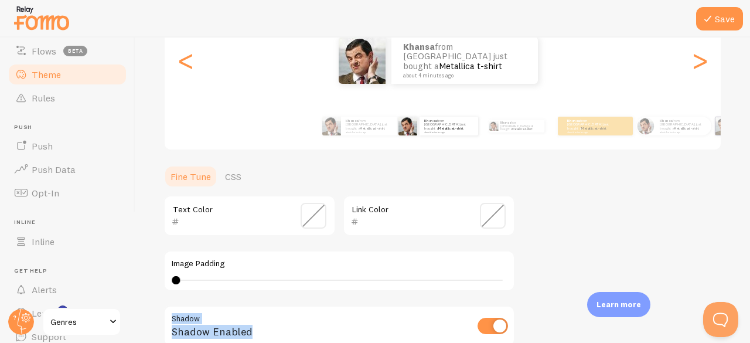
scroll to position [154, 0]
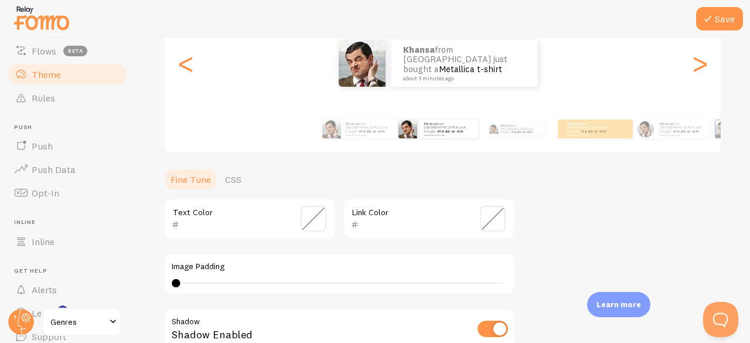
click at [306, 223] on span at bounding box center [314, 219] width 26 height 26
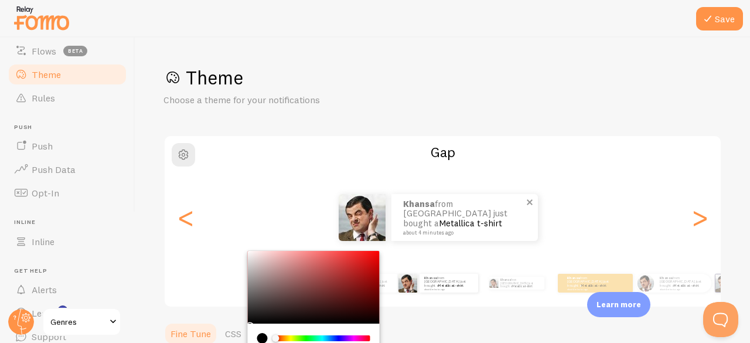
scroll to position [176, 0]
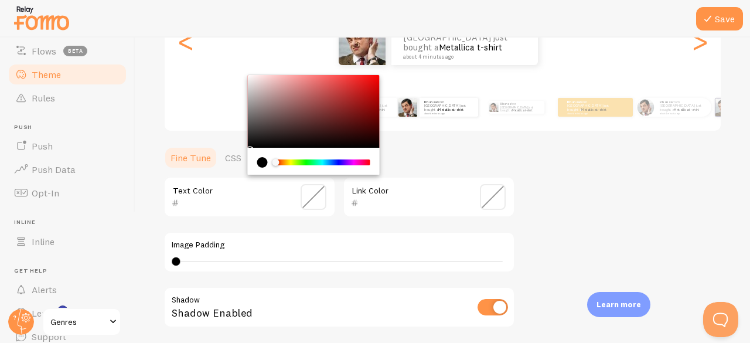
drag, startPoint x: 499, startPoint y: 198, endPoint x: 472, endPoint y: 194, distance: 27.3
click at [499, 198] on span at bounding box center [493, 197] width 26 height 26
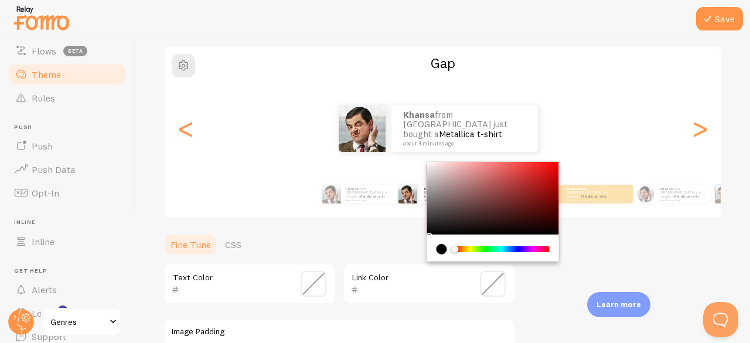
scroll to position [59, 0]
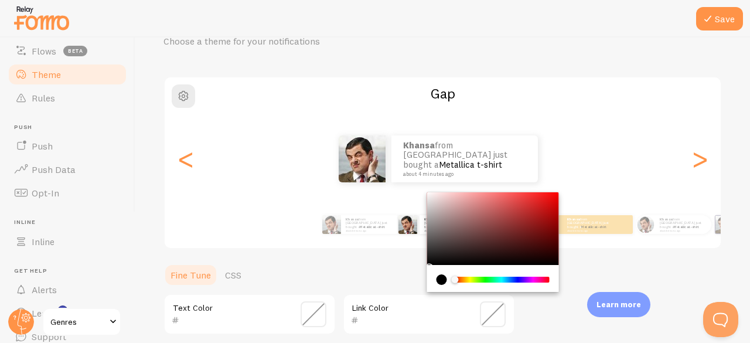
click at [578, 171] on div "Khansa from [GEOGRAPHIC_DATA] just bought a Metallica t-shirt about 4 minutes a…" at bounding box center [439, 158] width 548 height 47
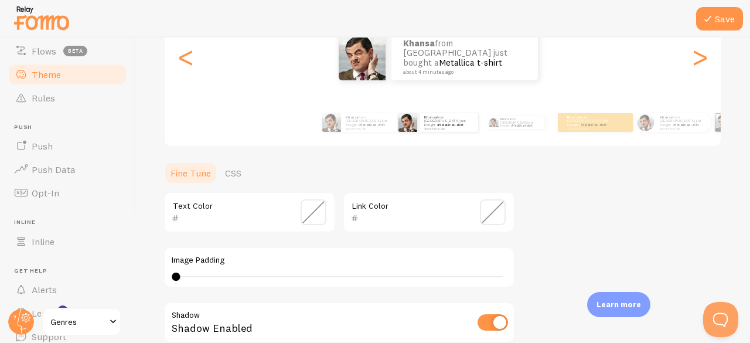
scroll to position [117, 0]
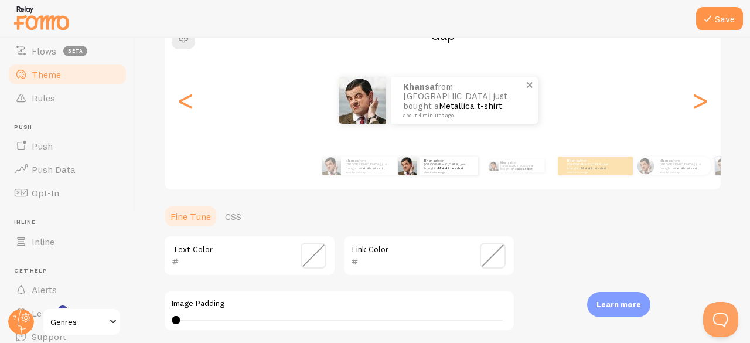
click at [358, 114] on img at bounding box center [362, 100] width 47 height 47
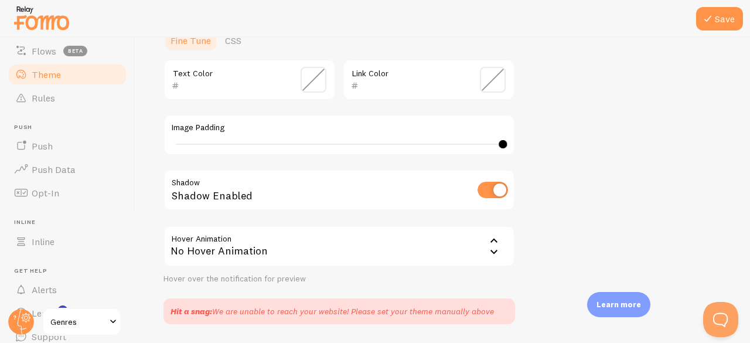
drag, startPoint x: 176, startPoint y: 142, endPoint x: 621, endPoint y: 157, distance: 445.8
click at [621, 157] on div "Theme Choose a theme for your notifications Gap Khansa from [GEOGRAPHIC_DATA] j…" at bounding box center [443, 49] width 559 height 552
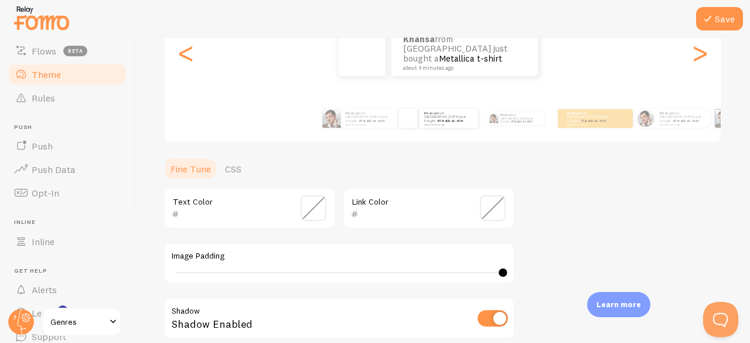
scroll to position [176, 0]
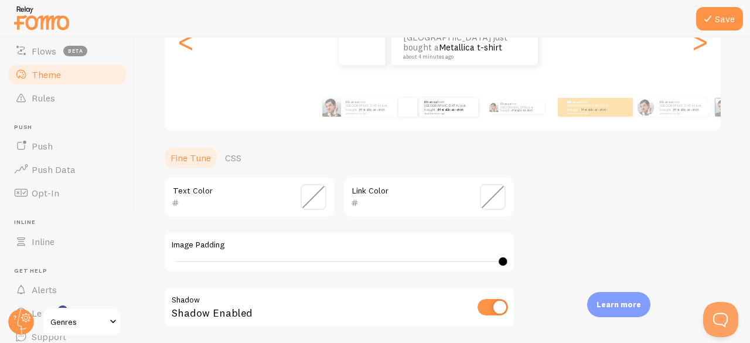
drag, startPoint x: 503, startPoint y: 259, endPoint x: 635, endPoint y: 240, distance: 133.8
click at [636, 254] on div "Theme Choose a theme for your notifications Gap Khansa from [GEOGRAPHIC_DATA] j…" at bounding box center [443, 166] width 559 height 552
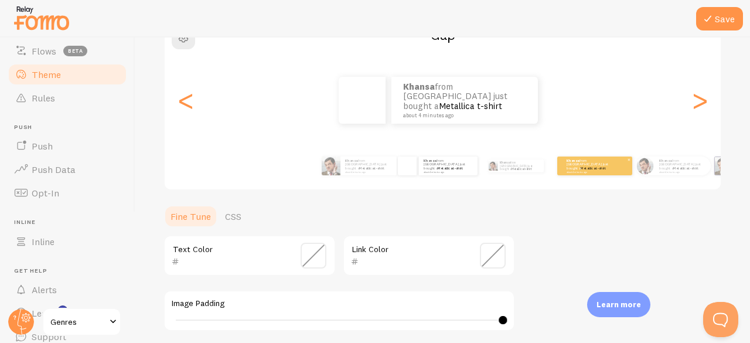
click at [582, 162] on p "Khansa from [GEOGRAPHIC_DATA] just bought a Metallica t-shirt about 4 minutes a…" at bounding box center [590, 165] width 47 height 15
type input "0"
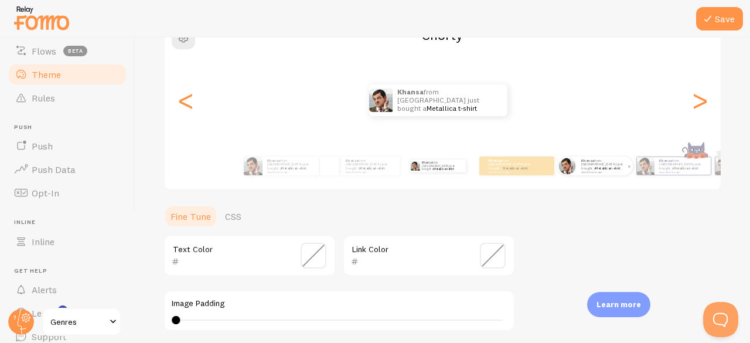
click at [580, 171] on div "Khansa from [GEOGRAPHIC_DATA] just bought a Metallica t-shirt about 4 minutes a…" at bounding box center [605, 166] width 56 height 19
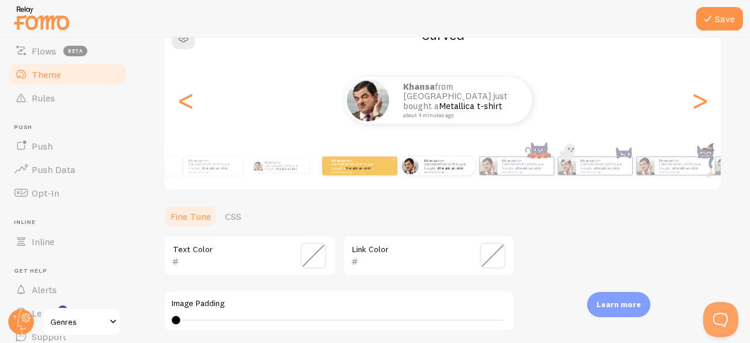
click at [359, 162] on p "Khansa from [GEOGRAPHIC_DATA] just bought a Metallica t-shirt about 4 minutes a…" at bounding box center [355, 165] width 47 height 15
click at [367, 163] on p "Khansa from [GEOGRAPHIC_DATA] just bought a Metallica t-shirt about 4 minutes a…" at bounding box center [355, 165] width 47 height 15
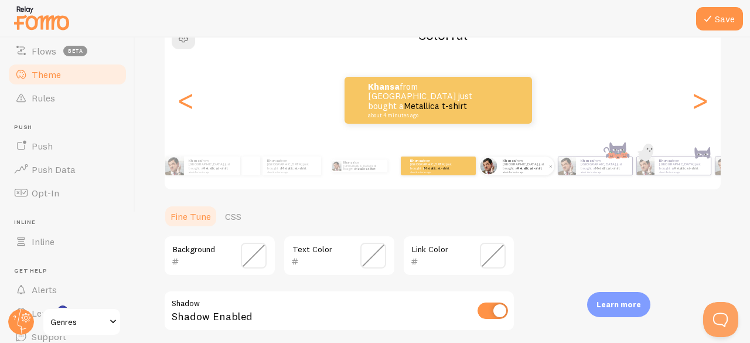
click at [496, 169] on img at bounding box center [489, 165] width 17 height 17
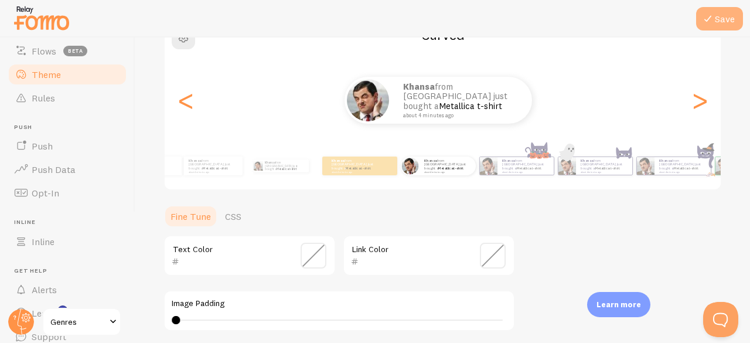
click at [720, 21] on button "Save" at bounding box center [719, 18] width 47 height 23
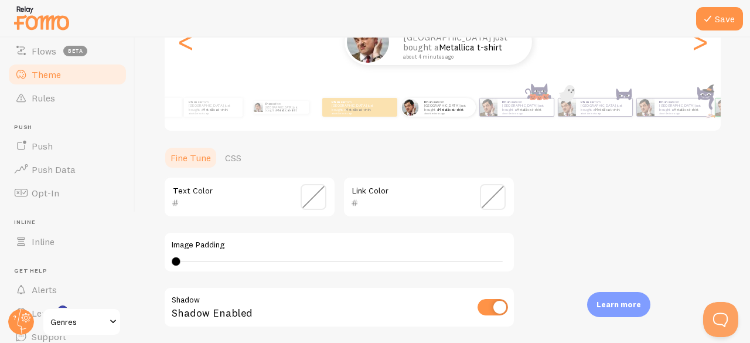
drag, startPoint x: 178, startPoint y: 257, endPoint x: 328, endPoint y: 259, distance: 150.1
click at [457, 273] on div "Text Color Link Color Image Padding 4 4 - undefined Shadow Shadow Enabled Hover…" at bounding box center [340, 288] width 352 height 225
type input "40"
drag, startPoint x: 178, startPoint y: 260, endPoint x: 575, endPoint y: 280, distance: 398.0
click at [575, 280] on div "Theme Choose a theme for your notifications Curved Khansa from [GEOGRAPHIC_DATA…" at bounding box center [443, 166] width 559 height 552
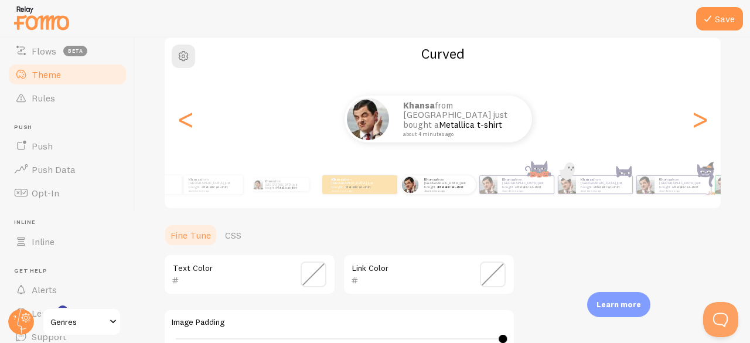
scroll to position [117, 0]
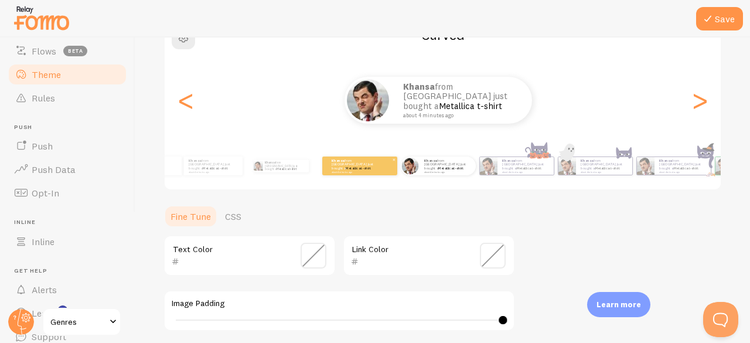
click at [387, 172] on div "Khansa from [GEOGRAPHIC_DATA] just bought a Metallica t-shirt about 4 minutes a…" at bounding box center [359, 166] width 75 height 19
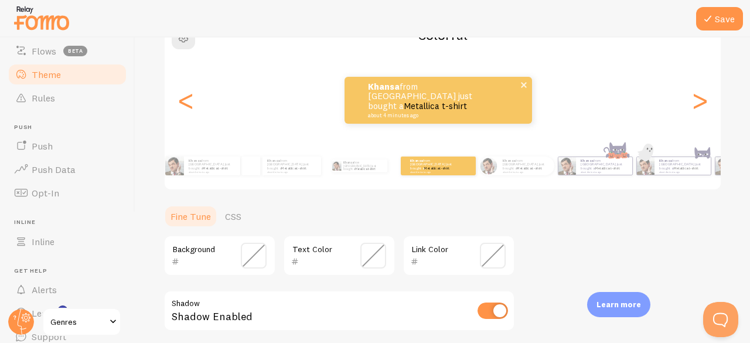
click at [441, 105] on link "Metallica t-shirt" at bounding box center [435, 105] width 63 height 11
click at [474, 113] on small "about 4 minutes ago" at bounding box center [425, 116] width 114 height 6
click at [709, 9] on button "Save" at bounding box center [719, 18] width 47 height 23
click at [719, 19] on button "Save" at bounding box center [719, 18] width 47 height 23
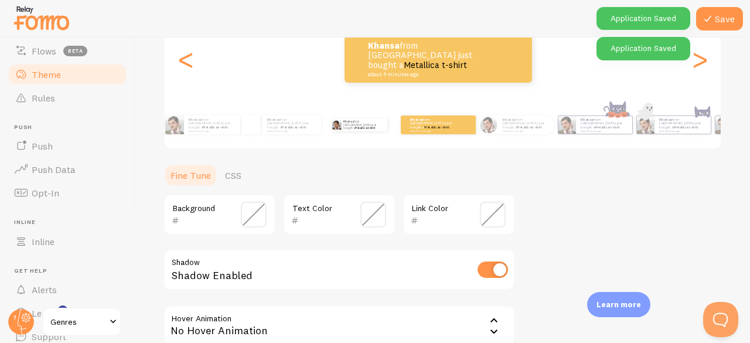
scroll to position [158, 0]
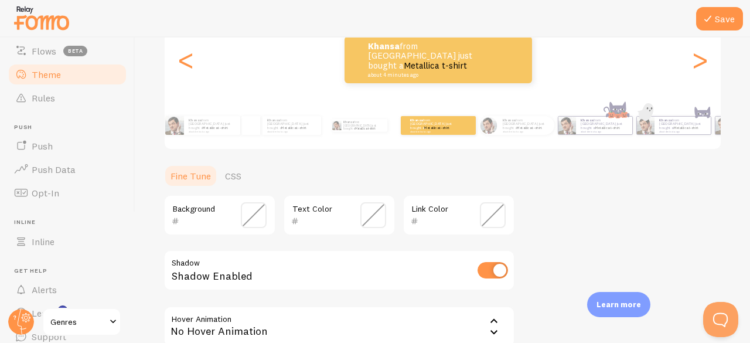
click at [253, 215] on span at bounding box center [254, 215] width 26 height 26
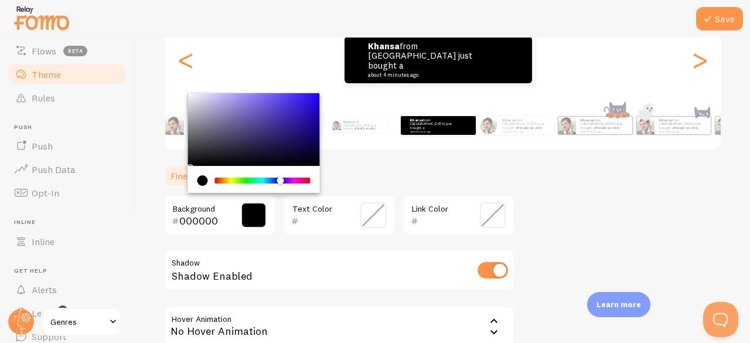
drag, startPoint x: 215, startPoint y: 180, endPoint x: 280, endPoint y: 174, distance: 65.3
click at [280, 174] on div "Chrome color picker" at bounding box center [254, 179] width 132 height 27
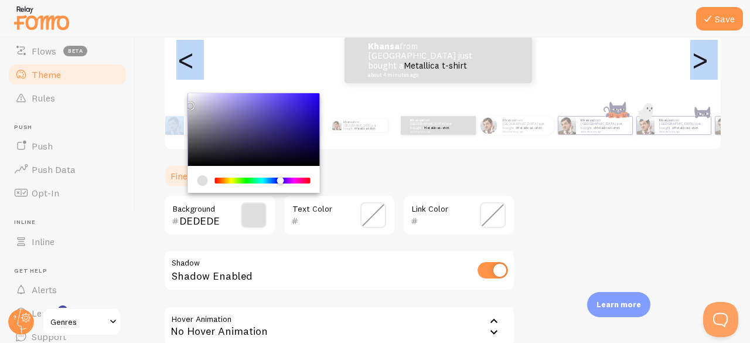
type input "D9D9D9"
drag, startPoint x: 193, startPoint y: 134, endPoint x: 184, endPoint y: 104, distance: 31.9
click at [184, 104] on div "Theme Choose a theme for your notifications Colorful Khansa from [GEOGRAPHIC_DA…" at bounding box center [443, 156] width 559 height 497
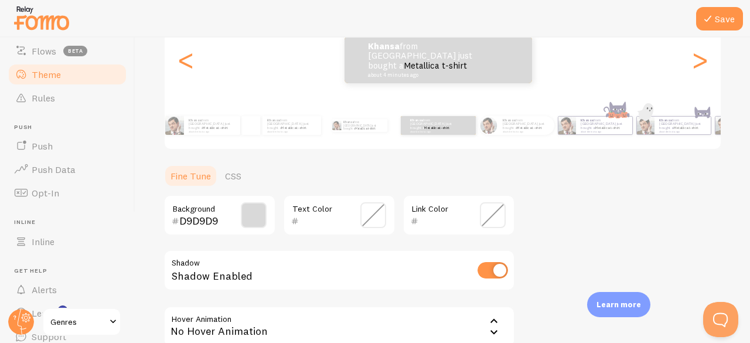
click at [373, 220] on span at bounding box center [374, 215] width 26 height 26
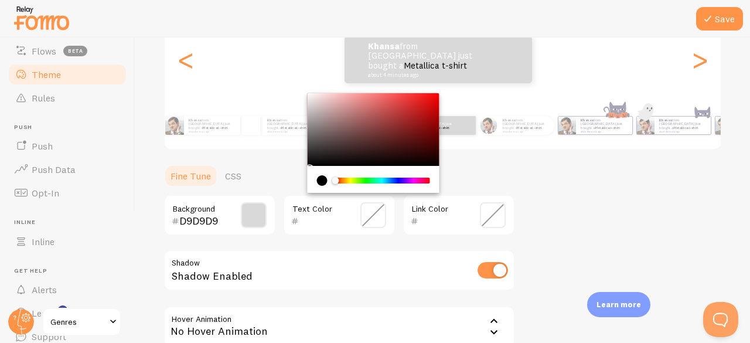
click at [317, 176] on div "Chrome color picker" at bounding box center [326, 180] width 18 height 11
click at [322, 181] on div "current color is #000000" at bounding box center [322, 180] width 11 height 11
drag, startPoint x: 311, startPoint y: 166, endPoint x: 314, endPoint y: 161, distance: 6.3
click at [314, 161] on div "Chrome color picker" at bounding box center [374, 143] width 132 height 100
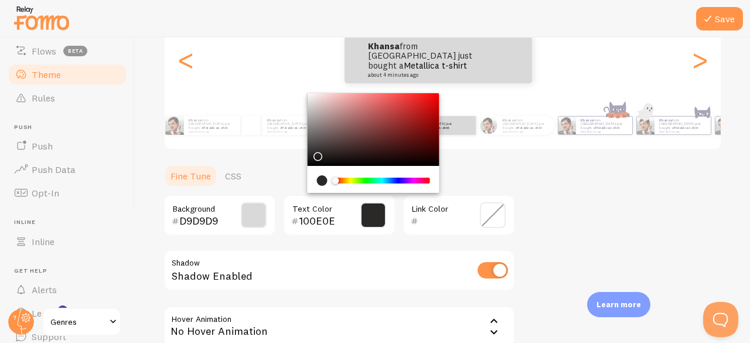
type input "000000"
click at [458, 218] on input "text" at bounding box center [442, 221] width 47 height 14
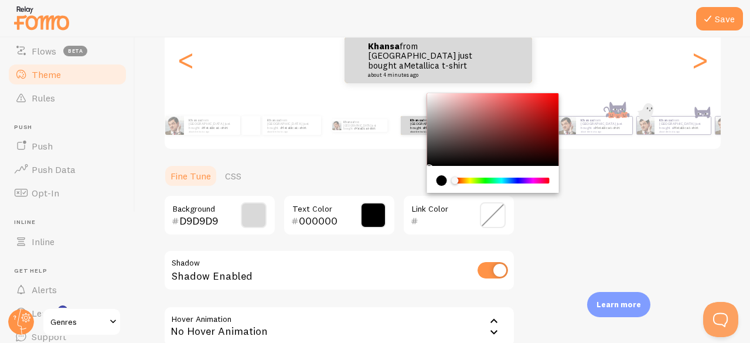
click at [559, 225] on div "Theme Choose a theme for your notifications Colorful Khansa from [GEOGRAPHIC_DA…" at bounding box center [443, 156] width 559 height 497
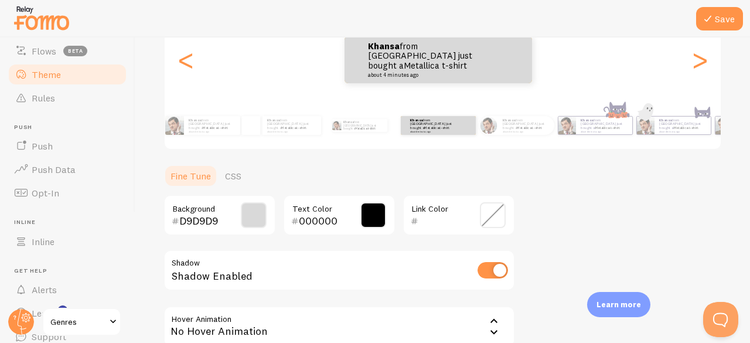
scroll to position [0, 0]
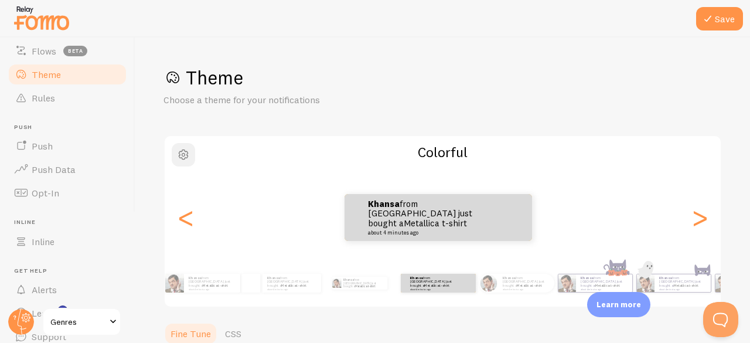
click at [179, 149] on span "button" at bounding box center [183, 155] width 14 height 14
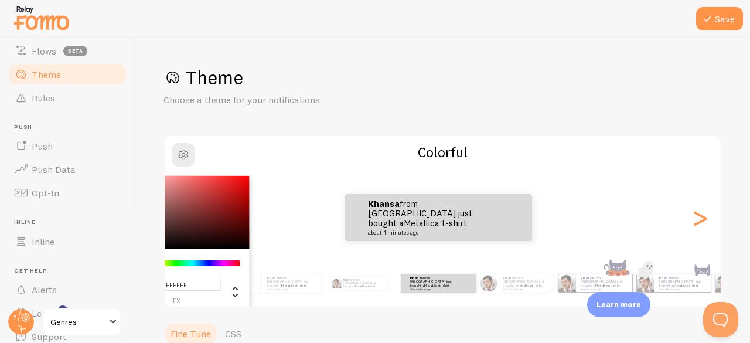
click at [406, 73] on h1 "Theme" at bounding box center [443, 78] width 559 height 24
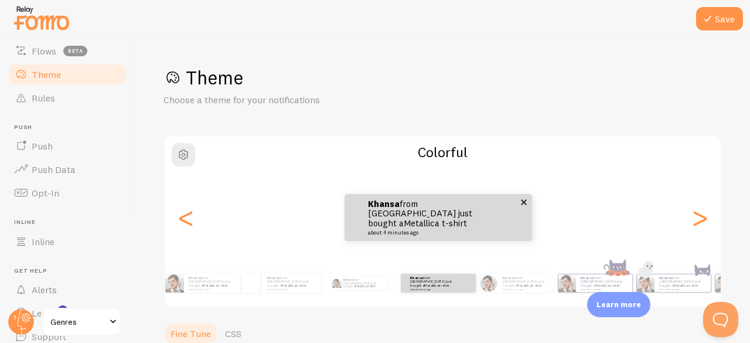
click at [494, 227] on div "Khansa from [GEOGRAPHIC_DATA] just bought a Metallica t-shirt about 4 minutes a…" at bounding box center [439, 217] width 188 height 47
click at [693, 226] on div ">" at bounding box center [700, 217] width 14 height 84
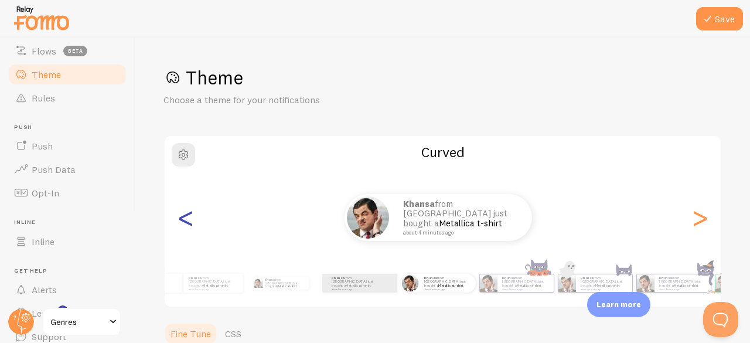
click at [192, 225] on div "<" at bounding box center [186, 217] width 14 height 84
type input "000000"
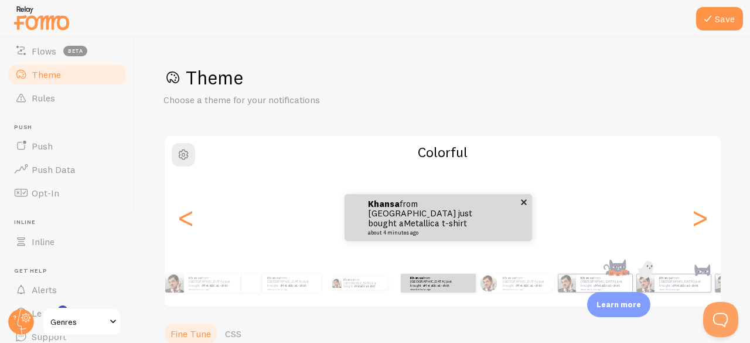
click at [388, 237] on div "Khansa from [GEOGRAPHIC_DATA] just bought a Metallica t-shirt about 4 minutes a…" at bounding box center [439, 217] width 188 height 47
click at [724, 15] on button "Save" at bounding box center [719, 18] width 47 height 23
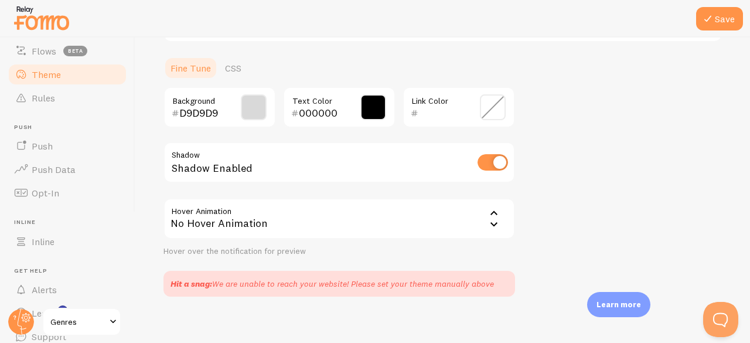
scroll to position [275, 0]
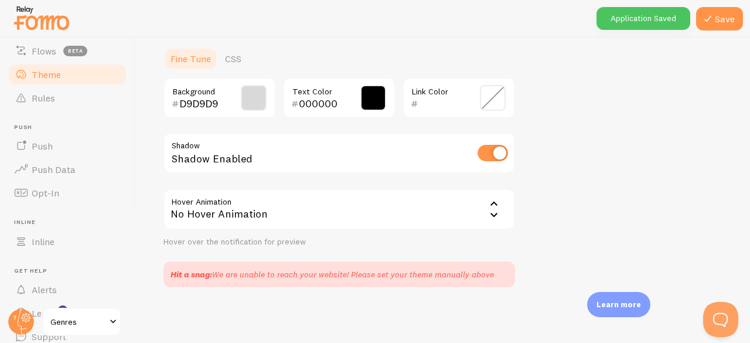
click at [638, 15] on div "Application Saved" at bounding box center [644, 18] width 94 height 23
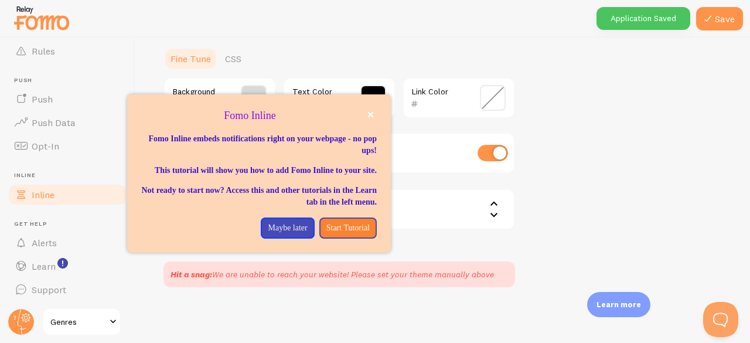
scroll to position [164, 0]
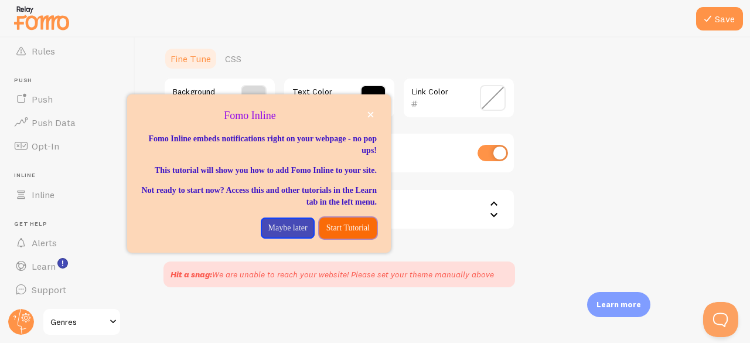
click at [329, 234] on p "Start Tutorial" at bounding box center [348, 228] width 43 height 12
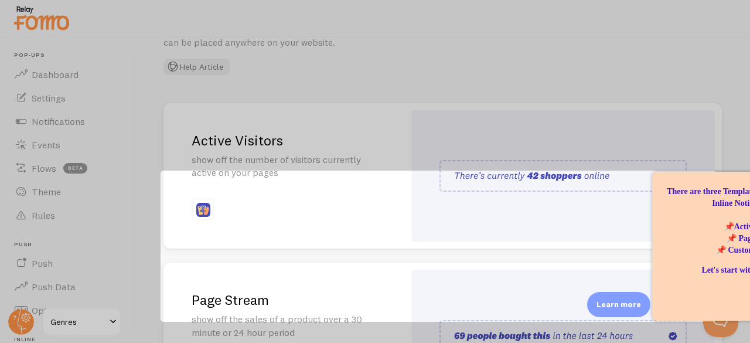
scroll to position [14, 0]
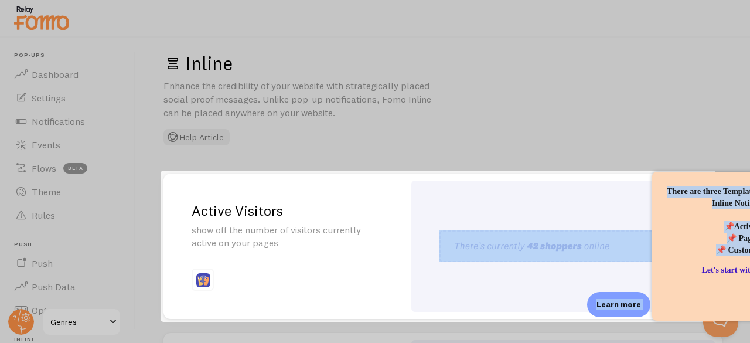
drag, startPoint x: 701, startPoint y: 257, endPoint x: 627, endPoint y: 247, distance: 74.6
click at [636, 253] on body "Pop-ups Dashboard Settings Notifications Events Flows beta Theme Rules Push Pus…" at bounding box center [375, 171] width 750 height 343
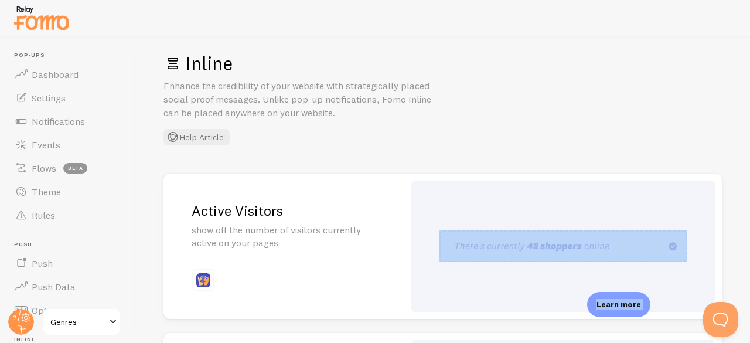
click at [546, 240] on img at bounding box center [563, 246] width 247 height 32
click at [628, 251] on img at bounding box center [563, 246] width 247 height 32
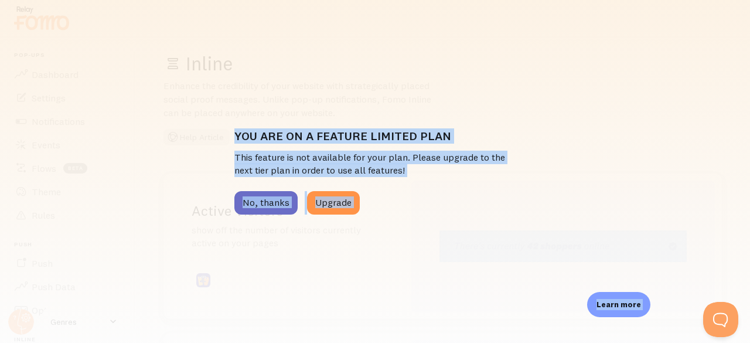
click at [240, 192] on button "No, thanks" at bounding box center [265, 202] width 63 height 23
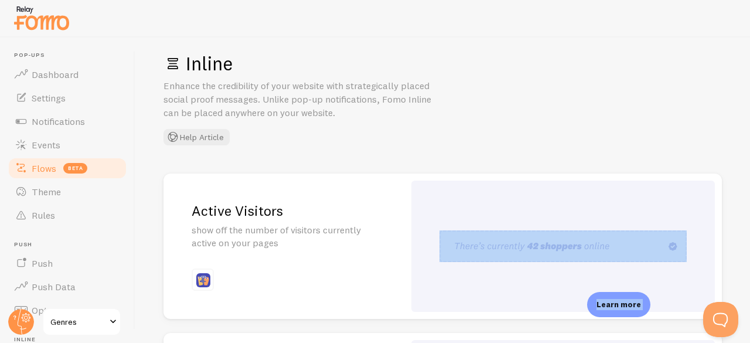
click at [50, 166] on span "Flows" at bounding box center [44, 168] width 25 height 12
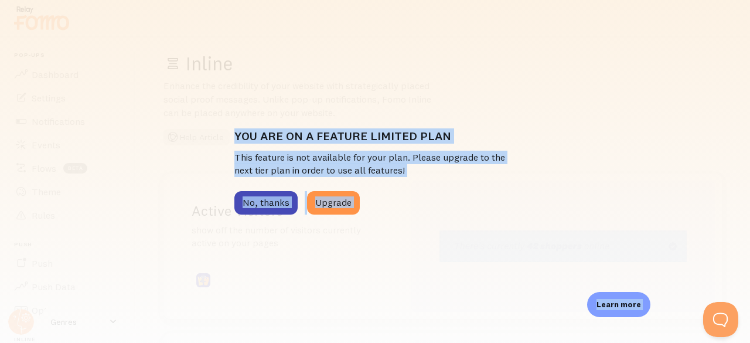
click at [48, 186] on div "You are on a feature limited plan This feature is not available for your plan. …" at bounding box center [375, 171] width 750 height 343
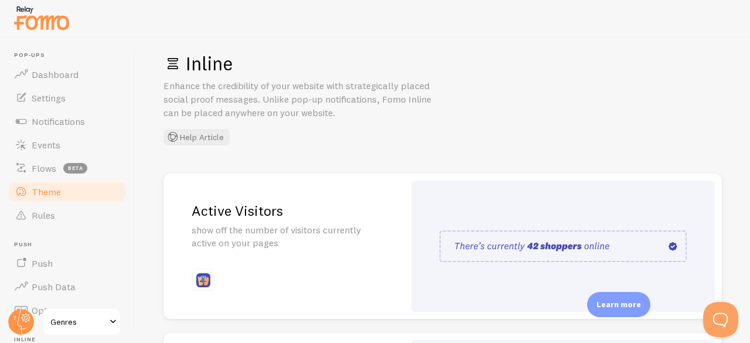
click at [64, 192] on link "Theme" at bounding box center [67, 191] width 121 height 23
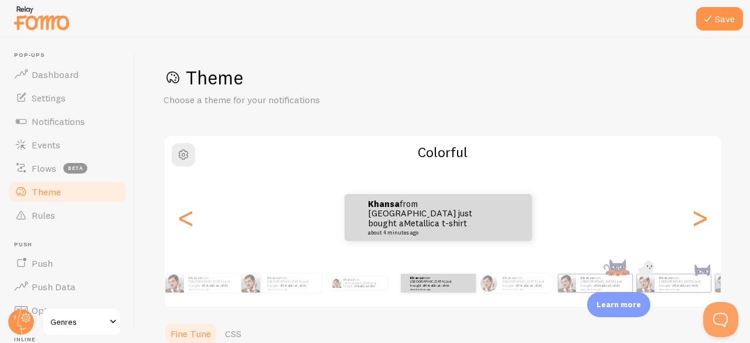
scroll to position [280, 0]
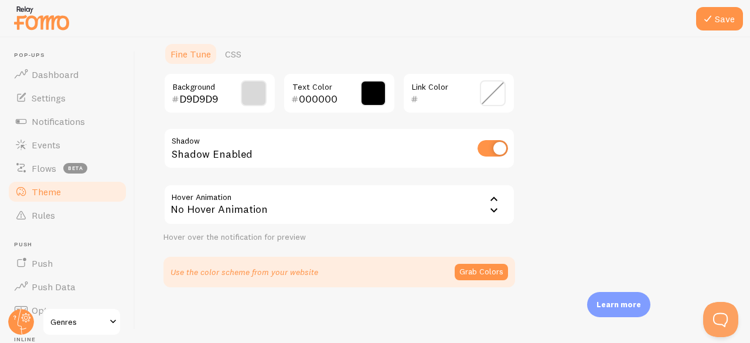
click at [293, 214] on div "No Hover Animation" at bounding box center [340, 204] width 352 height 41
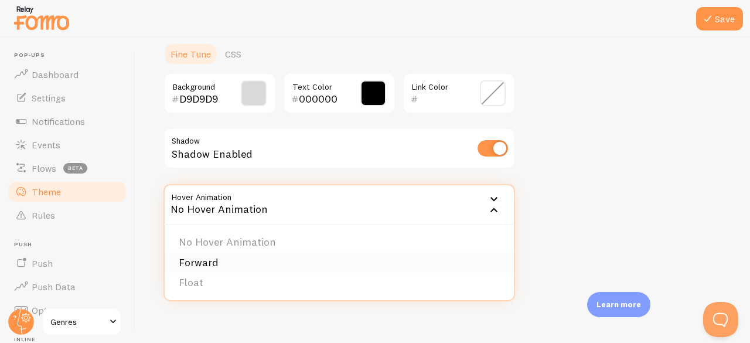
click at [267, 267] on li "Forward" at bounding box center [339, 263] width 349 height 21
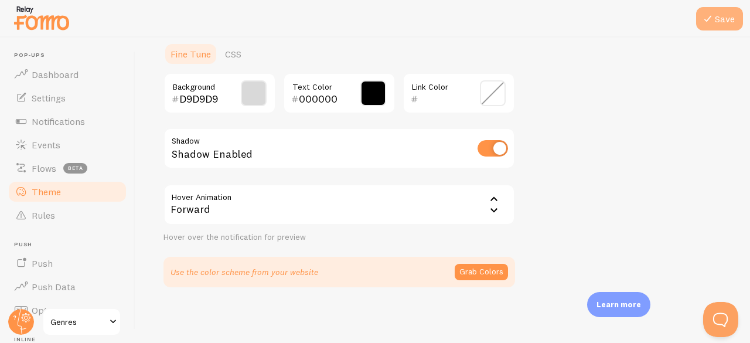
click at [728, 22] on button "Save" at bounding box center [719, 18] width 47 height 23
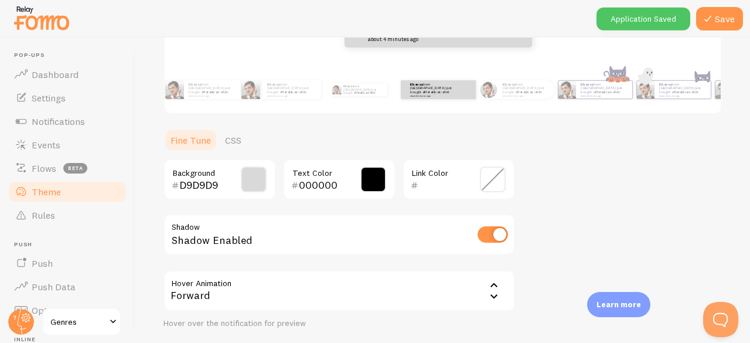
scroll to position [45, 0]
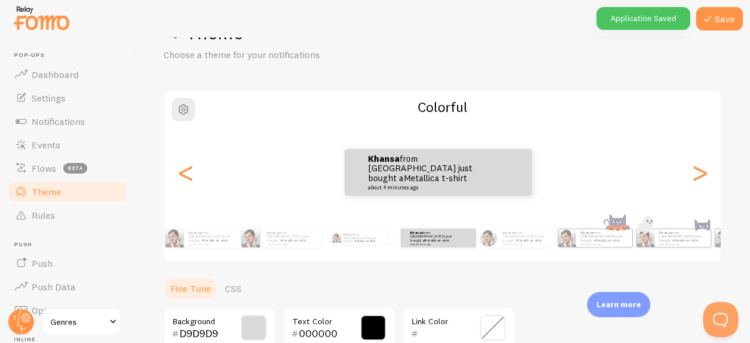
click at [630, 16] on div "Application Saved" at bounding box center [644, 18] width 94 height 23
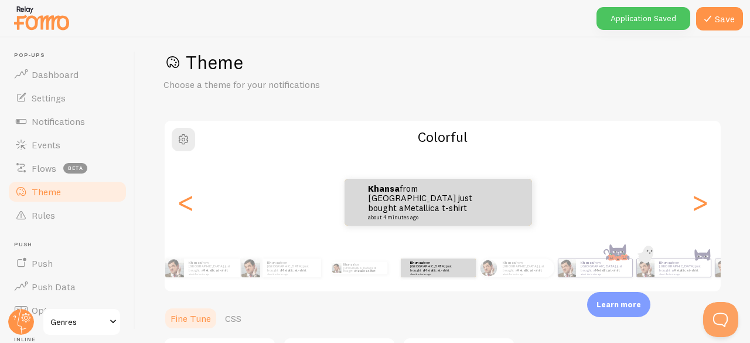
scroll to position [0, 0]
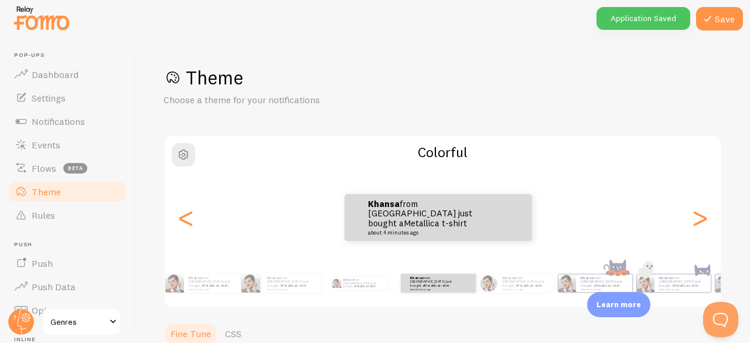
click at [193, 79] on h1 "Theme" at bounding box center [443, 78] width 559 height 24
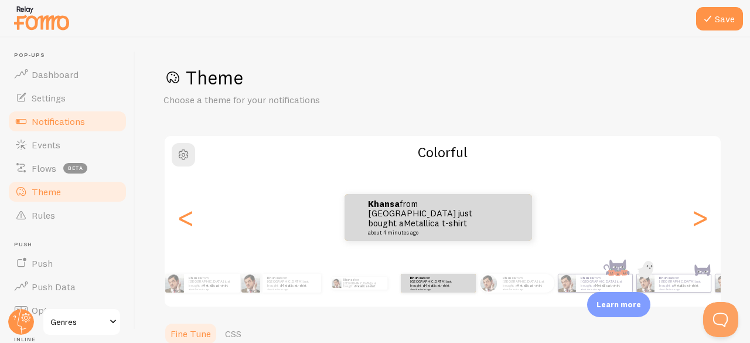
click at [45, 119] on span "Notifications" at bounding box center [58, 121] width 53 height 12
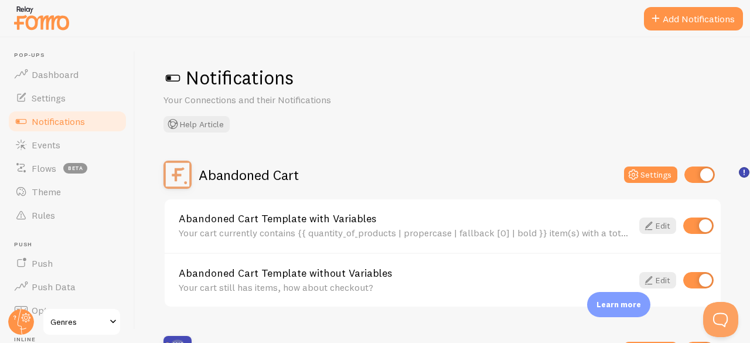
click at [165, 78] on span at bounding box center [173, 78] width 19 height 19
click at [170, 74] on span at bounding box center [173, 78] width 19 height 19
click at [172, 76] on span at bounding box center [173, 78] width 19 height 19
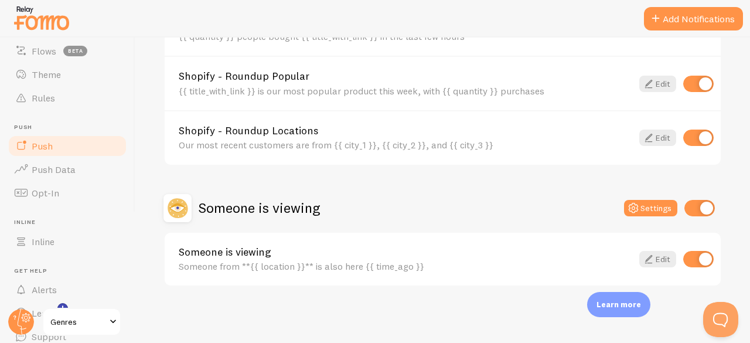
scroll to position [164, 0]
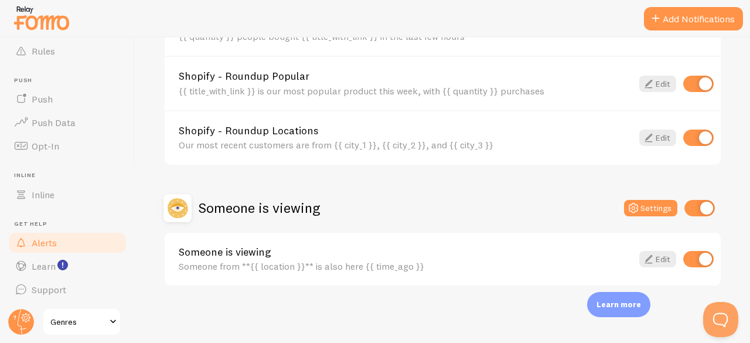
click at [41, 234] on link "Alerts" at bounding box center [67, 242] width 121 height 23
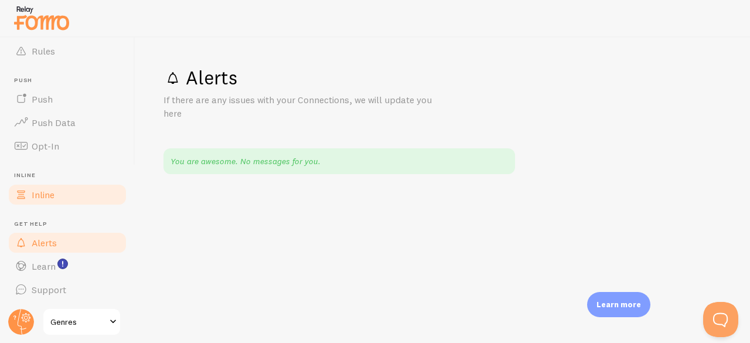
click at [39, 194] on span "Inline" at bounding box center [43, 195] width 23 height 12
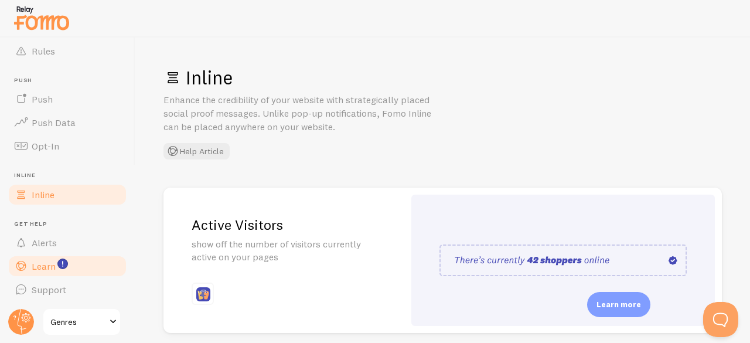
click at [42, 268] on span "Learn" at bounding box center [44, 266] width 24 height 12
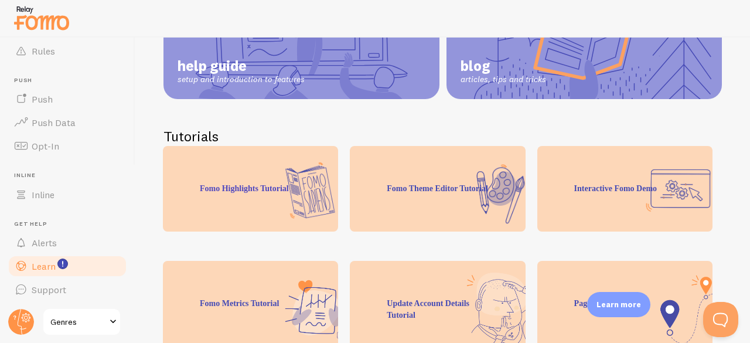
scroll to position [234, 0]
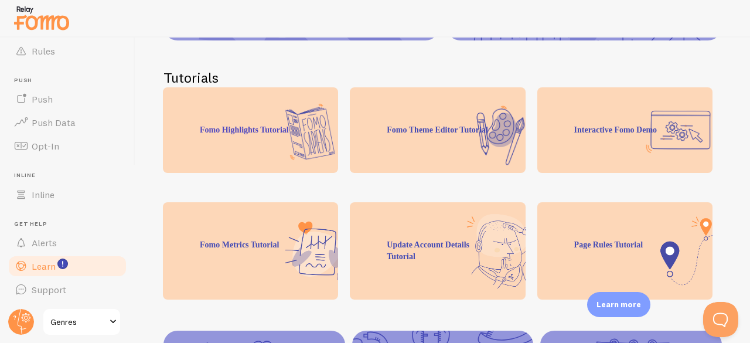
click at [434, 137] on div "Fomo Theme Editor Tutorial" at bounding box center [437, 130] width 175 height 86
click at [429, 142] on div "Fomo Theme Editor Tutorial" at bounding box center [437, 130] width 175 height 86
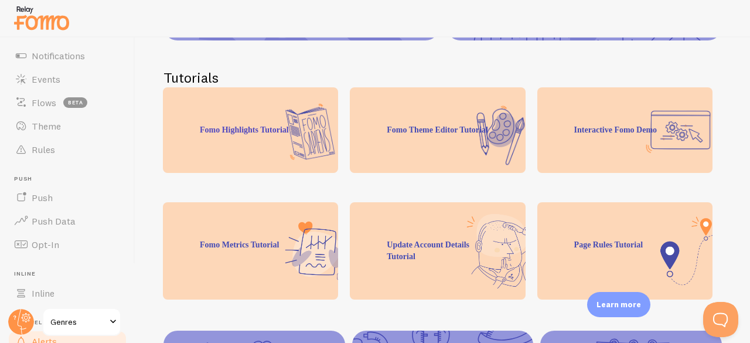
scroll to position [0, 0]
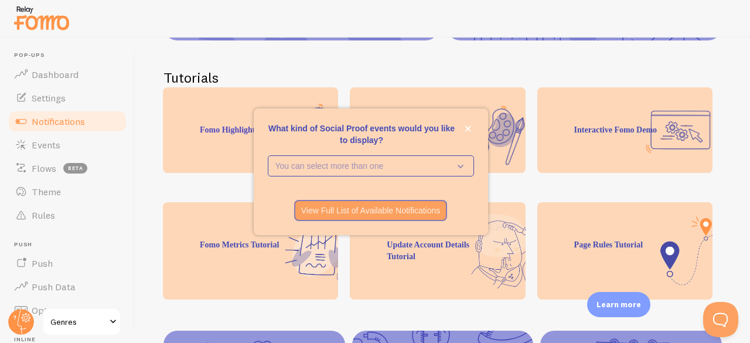
drag, startPoint x: 46, startPoint y: 96, endPoint x: 50, endPoint y: 110, distance: 14.1
click at [46, 96] on span "Settings" at bounding box center [49, 98] width 34 height 12
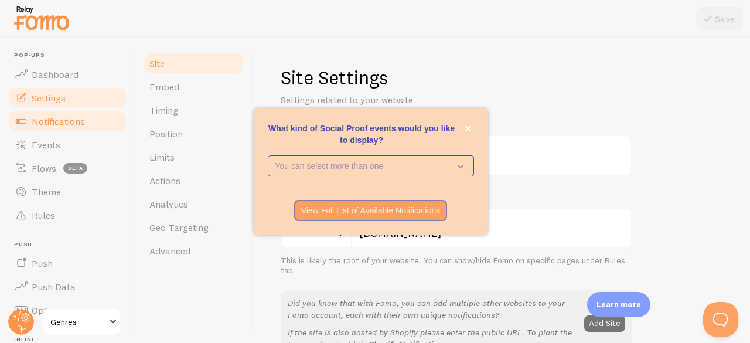
click at [54, 113] on link "Notifications" at bounding box center [67, 121] width 121 height 23
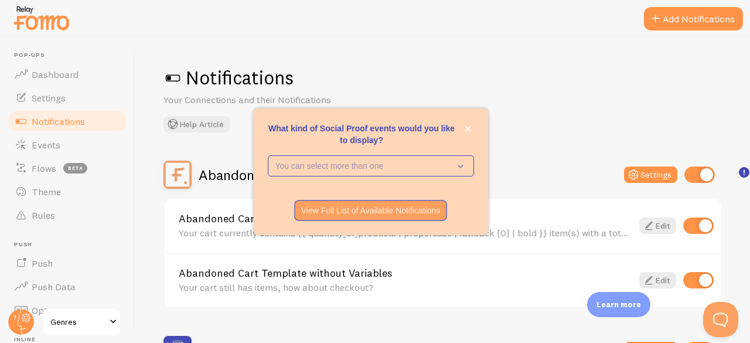
click at [175, 78] on span at bounding box center [173, 78] width 19 height 19
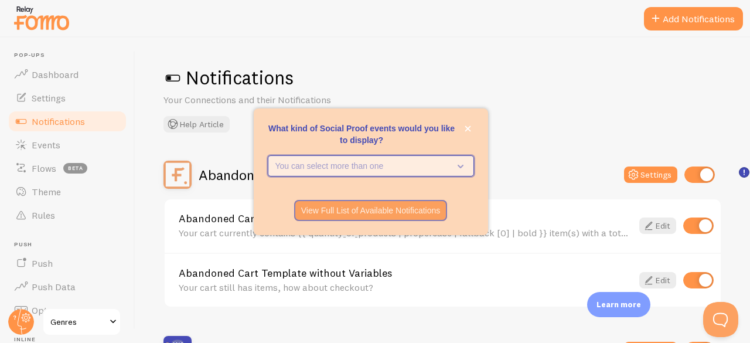
click at [458, 165] on icon "What kind of Social Proof events would you like to display?" at bounding box center [461, 167] width 6 height 4
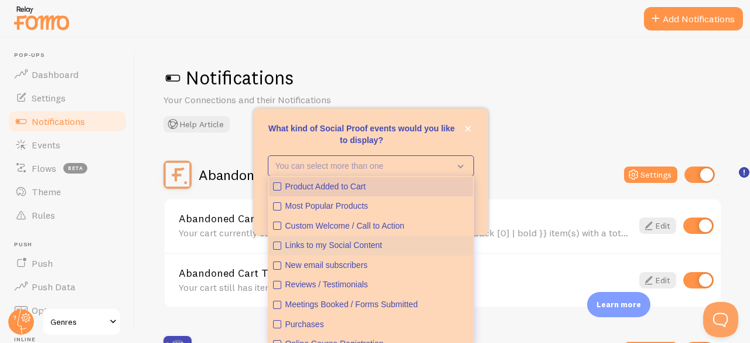
scroll to position [30, 0]
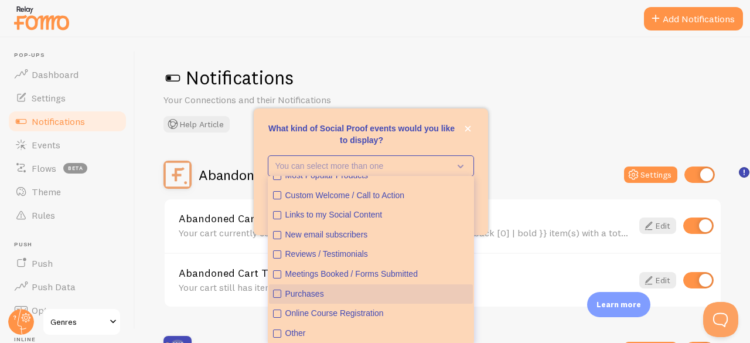
click at [399, 291] on div "Purchases" at bounding box center [376, 294] width 183 height 12
click at [562, 107] on div "Notifications Your Connections and their Notifications Help Article" at bounding box center [443, 99] width 559 height 67
click at [469, 134] on button "close," at bounding box center [468, 129] width 12 height 12
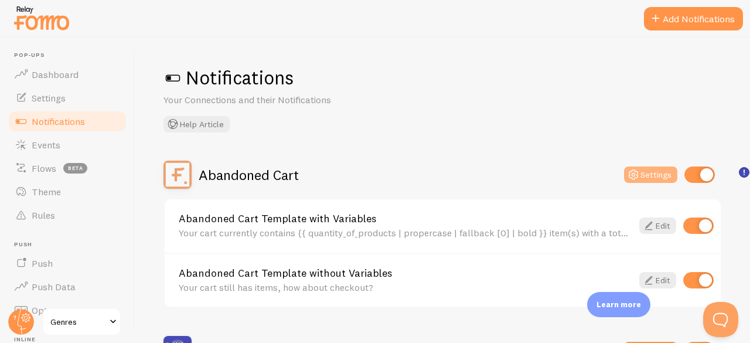
click at [630, 176] on icon at bounding box center [634, 175] width 14 height 14
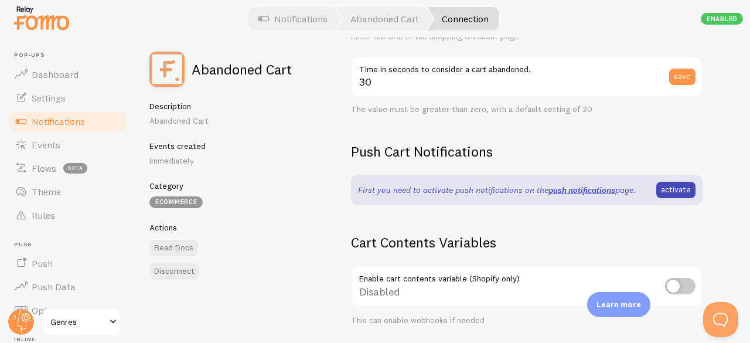
scroll to position [234, 0]
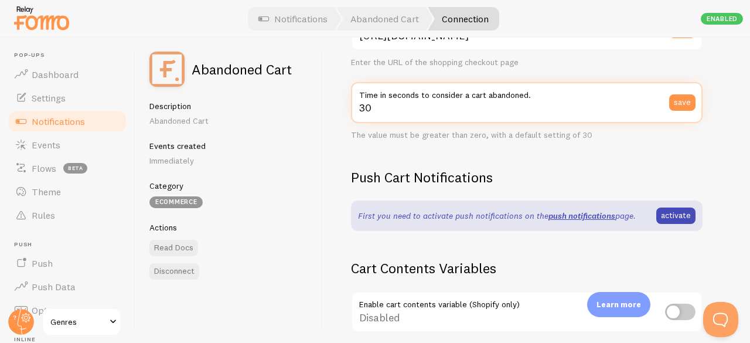
click at [438, 106] on input "30" at bounding box center [527, 102] width 352 height 41
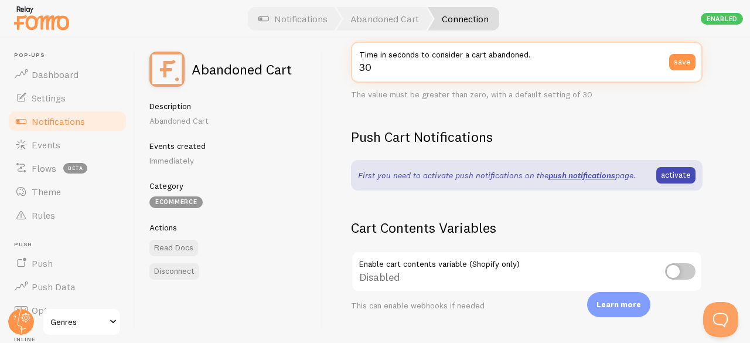
scroll to position [352, 0]
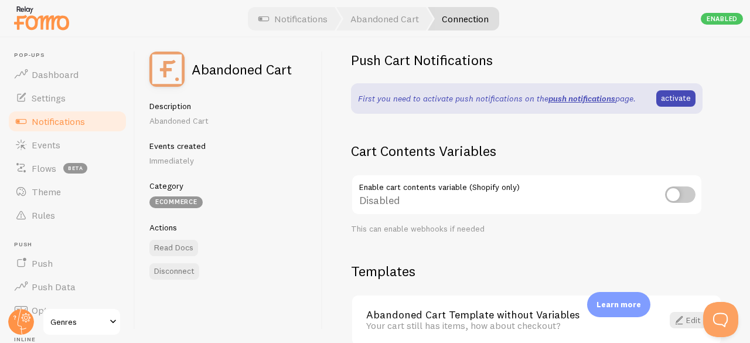
click at [676, 191] on input "checkbox" at bounding box center [680, 194] width 30 height 16
checkbox input "true"
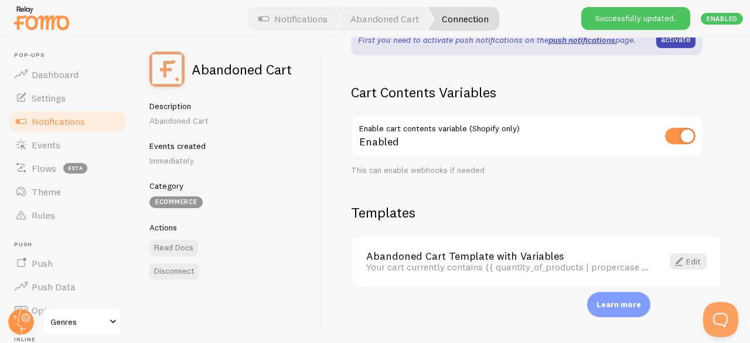
scroll to position [411, 0]
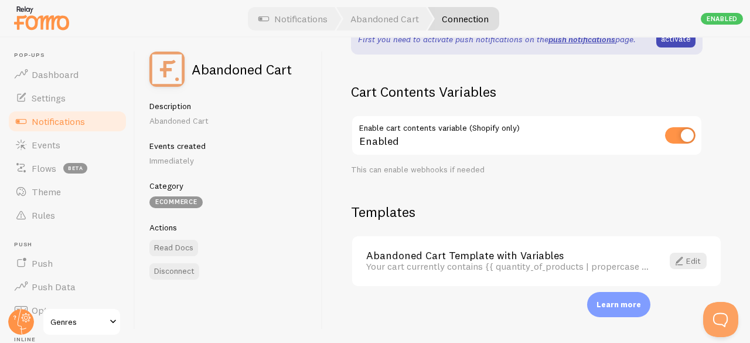
click at [515, 270] on div "Your cart currently contains {{ quantity_of_products | propercase | fallback [0…" at bounding box center [507, 266] width 283 height 11
click at [679, 260] on link "Edit" at bounding box center [688, 261] width 37 height 16
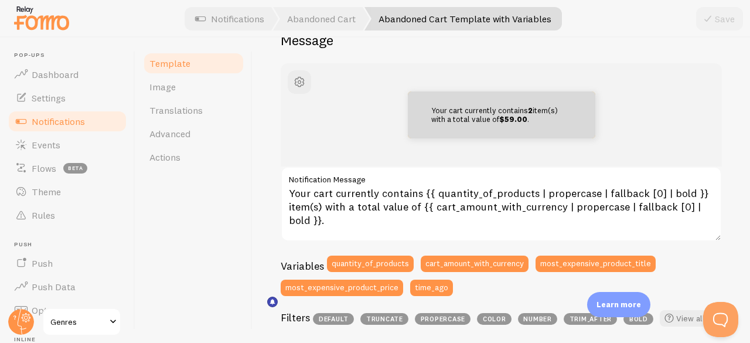
scroll to position [176, 0]
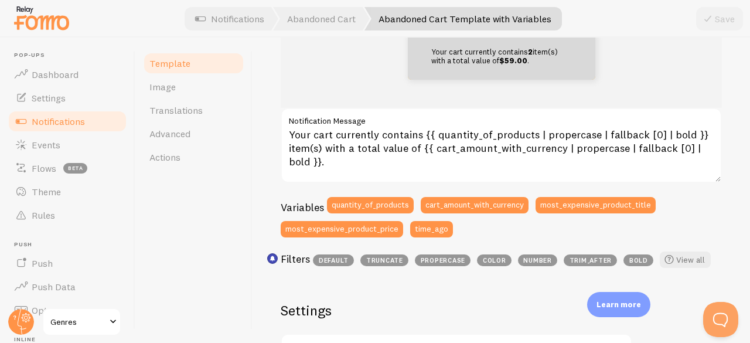
click at [584, 191] on div "Your cart currently contains 2 item(s) with a total value of $59.00 . Your cart…" at bounding box center [501, 139] width 441 height 269
click at [565, 202] on button "most_expensive_product_title" at bounding box center [596, 205] width 120 height 16
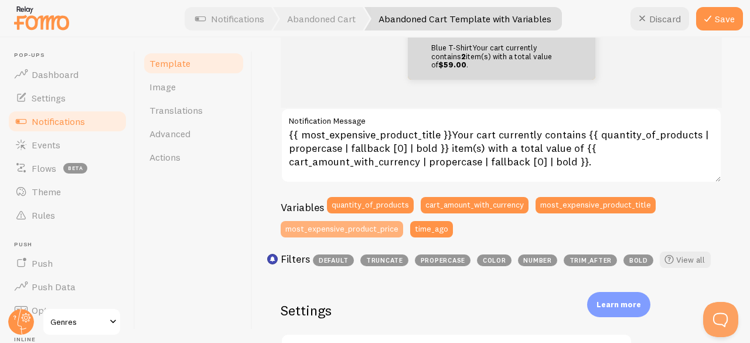
click at [395, 234] on button "most_expensive_product_price" at bounding box center [342, 229] width 123 height 16
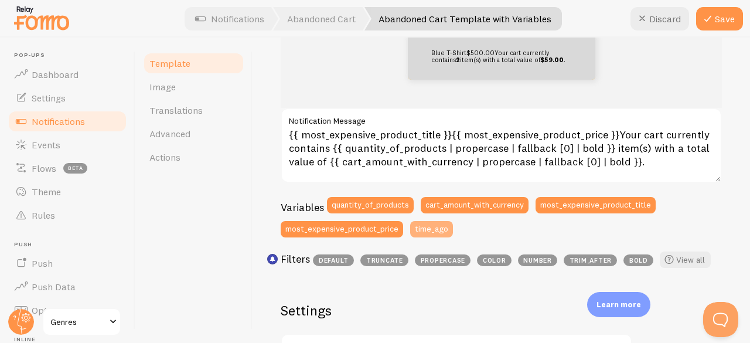
click at [420, 236] on button "time_ago" at bounding box center [431, 229] width 43 height 16
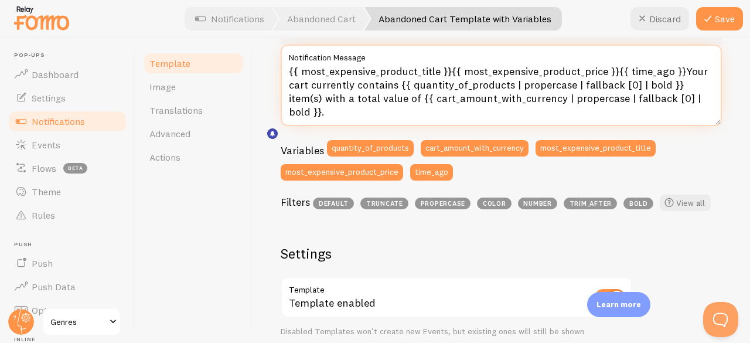
scroll to position [234, 0]
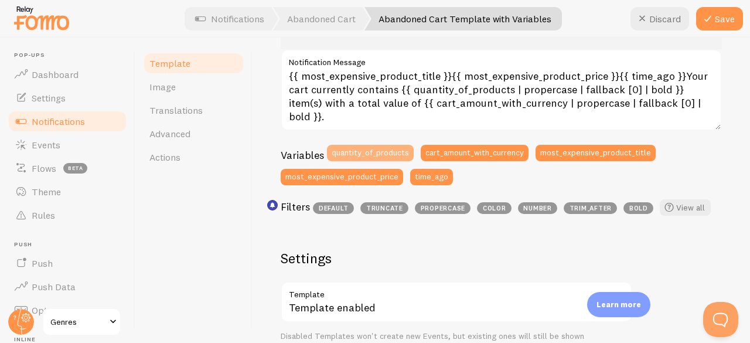
click at [366, 151] on button "quantity_of_products" at bounding box center [370, 153] width 87 height 16
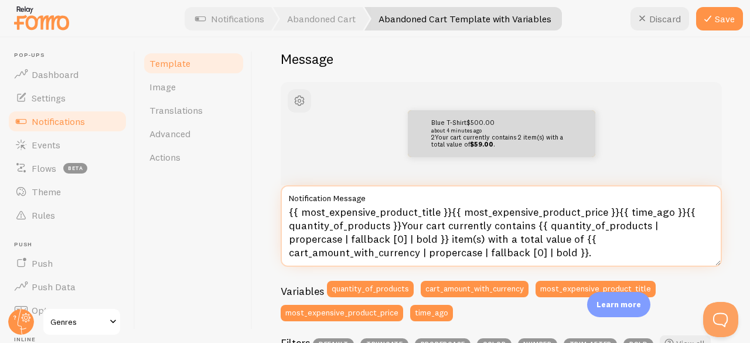
scroll to position [117, 0]
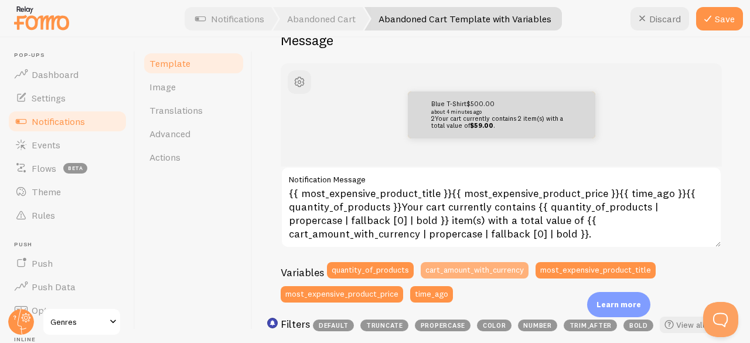
click at [445, 268] on button "cart_amount_with_currency" at bounding box center [475, 270] width 108 height 16
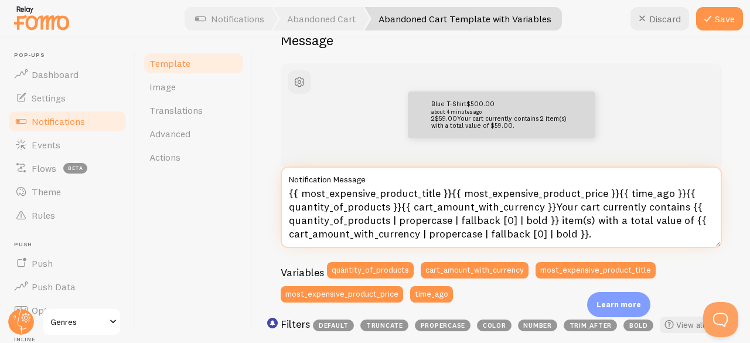
scroll to position [2, 0]
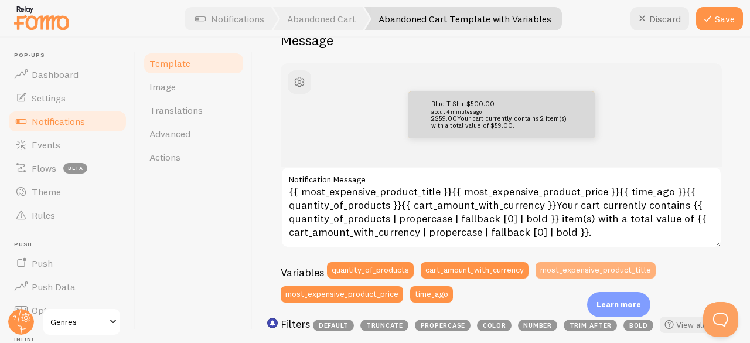
click at [570, 263] on button "most_expensive_product_title" at bounding box center [596, 270] width 120 height 16
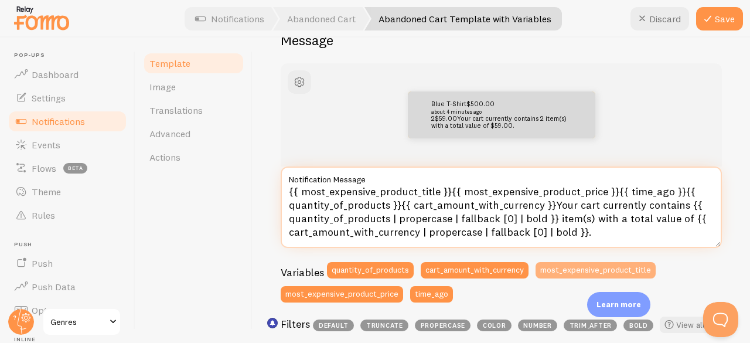
type textarea "{{ most_expensive_product_title }}{{ most_expensive_product_price }}{{ time_ago…"
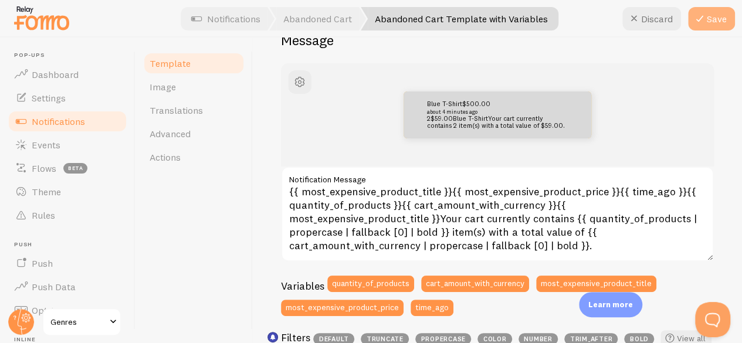
click at [727, 16] on button "Save" at bounding box center [711, 18] width 47 height 23
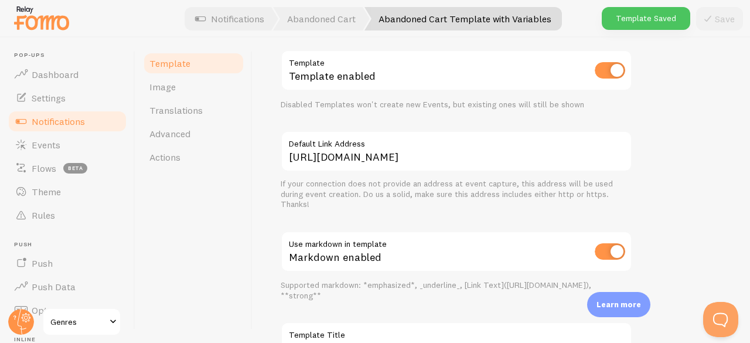
scroll to position [528, 0]
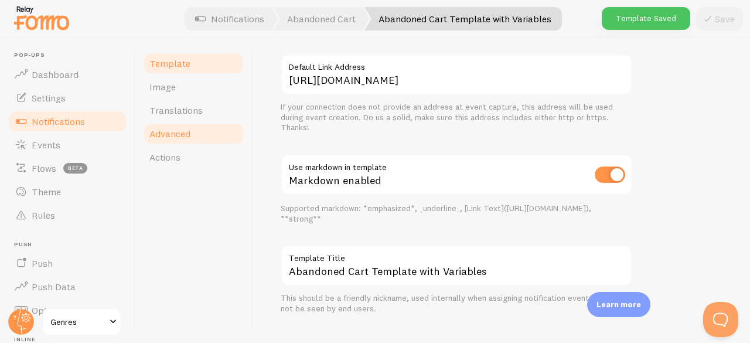
click at [174, 130] on span "Advanced" at bounding box center [169, 134] width 41 height 12
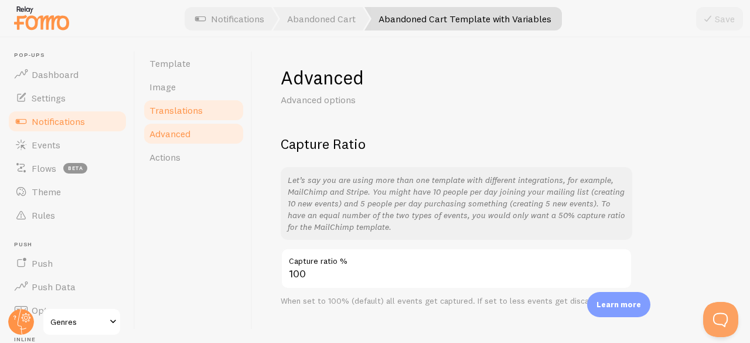
click at [194, 103] on link "Translations" at bounding box center [193, 109] width 103 height 23
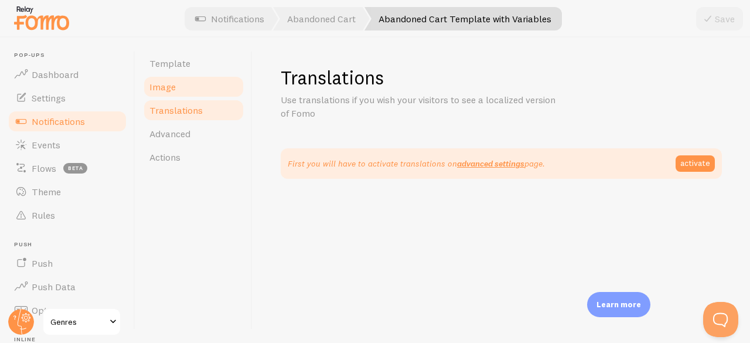
click at [190, 87] on link "Image" at bounding box center [193, 86] width 103 height 23
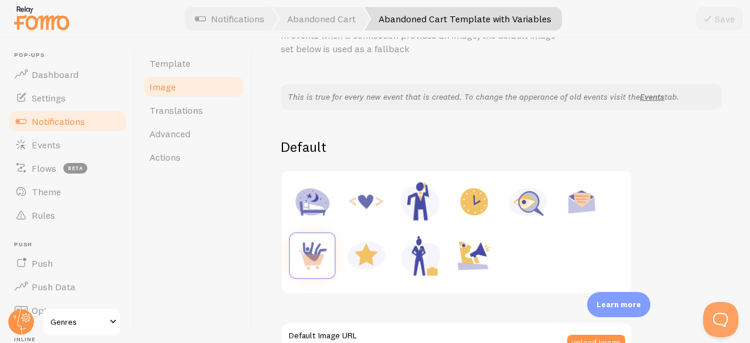
scroll to position [117, 0]
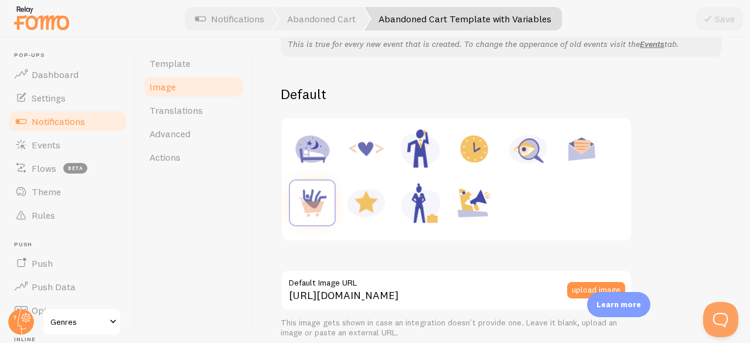
click at [313, 199] on img at bounding box center [312, 203] width 45 height 45
click at [176, 149] on link "Actions" at bounding box center [193, 156] width 103 height 23
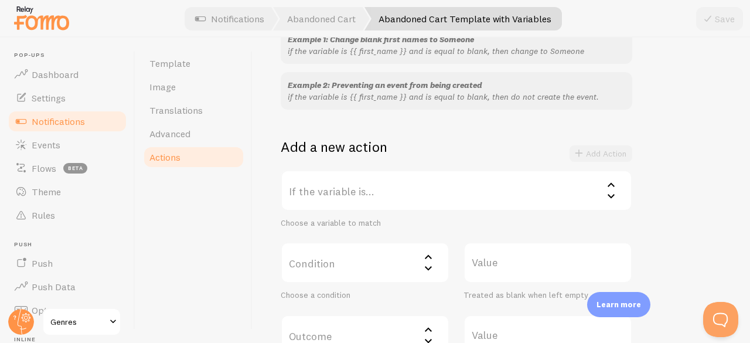
scroll to position [117, 0]
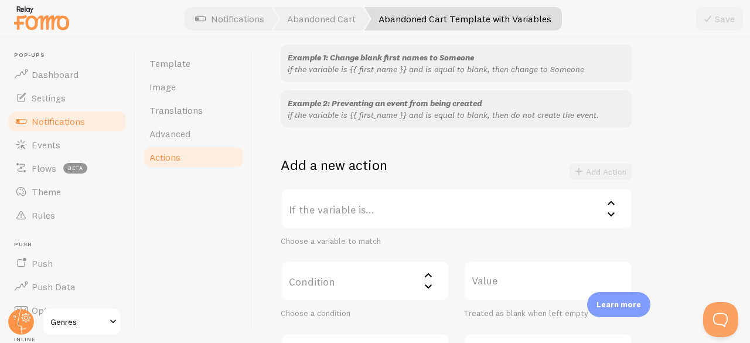
click at [439, 209] on label "If the variable is..." at bounding box center [457, 208] width 352 height 41
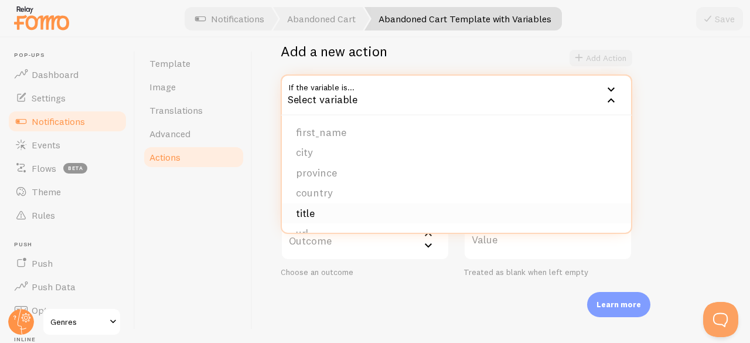
scroll to position [266, 0]
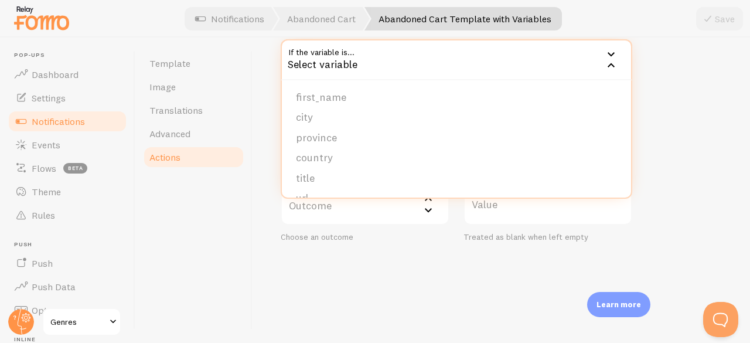
click at [345, 276] on div "Actions You can match any {{ variable }} and replace it with a word, change eve…" at bounding box center [502, 190] width 498 height 305
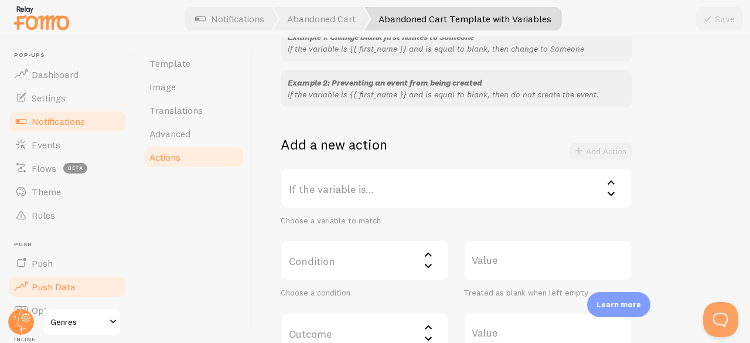
scroll to position [149, 0]
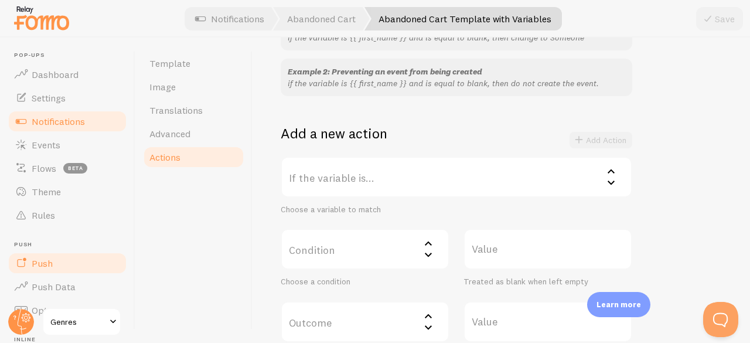
click at [72, 267] on link "Push" at bounding box center [67, 262] width 121 height 23
